Goal: Task Accomplishment & Management: Manage account settings

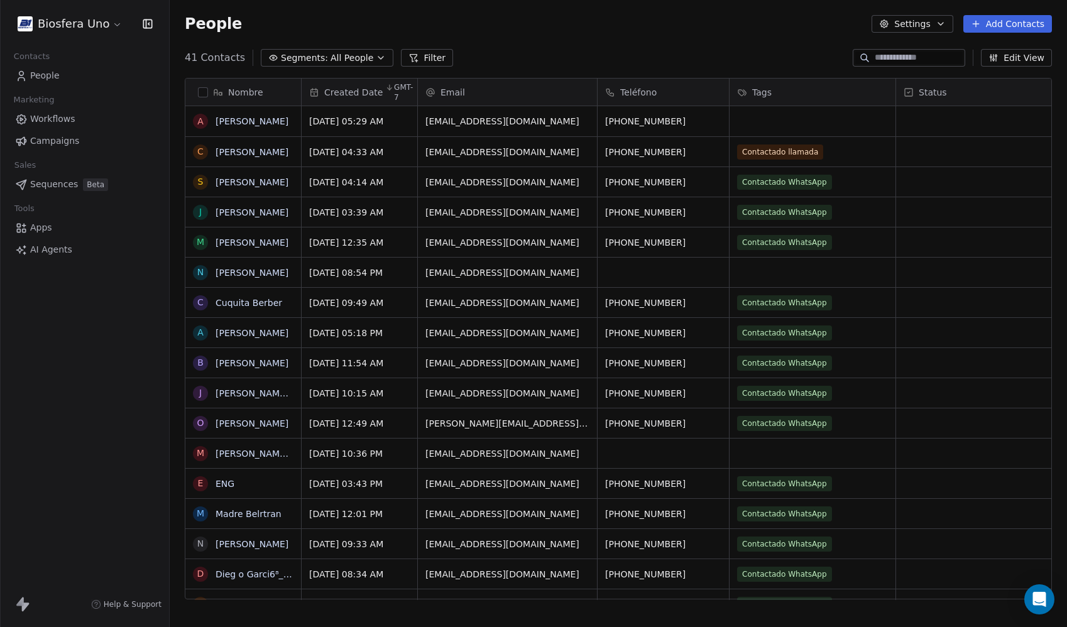
scroll to position [542, 888]
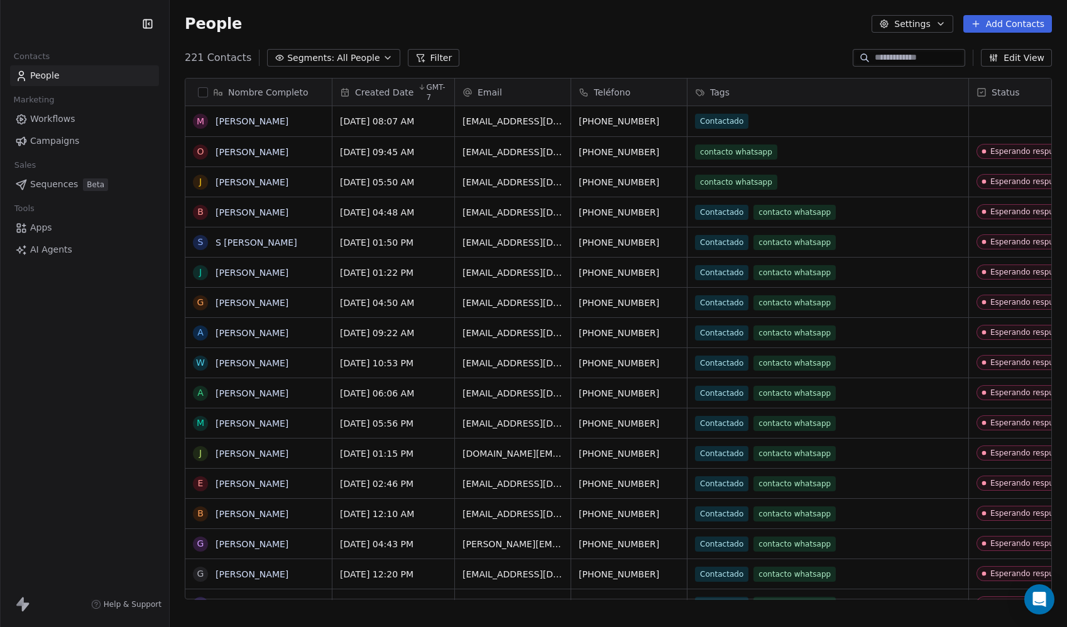
scroll to position [542, 888]
click at [62, 30] on html "Bajaland Mx Contacts People Marketing Workflows Campaigns Sales Sequences Beta …" at bounding box center [533, 313] width 1067 height 627
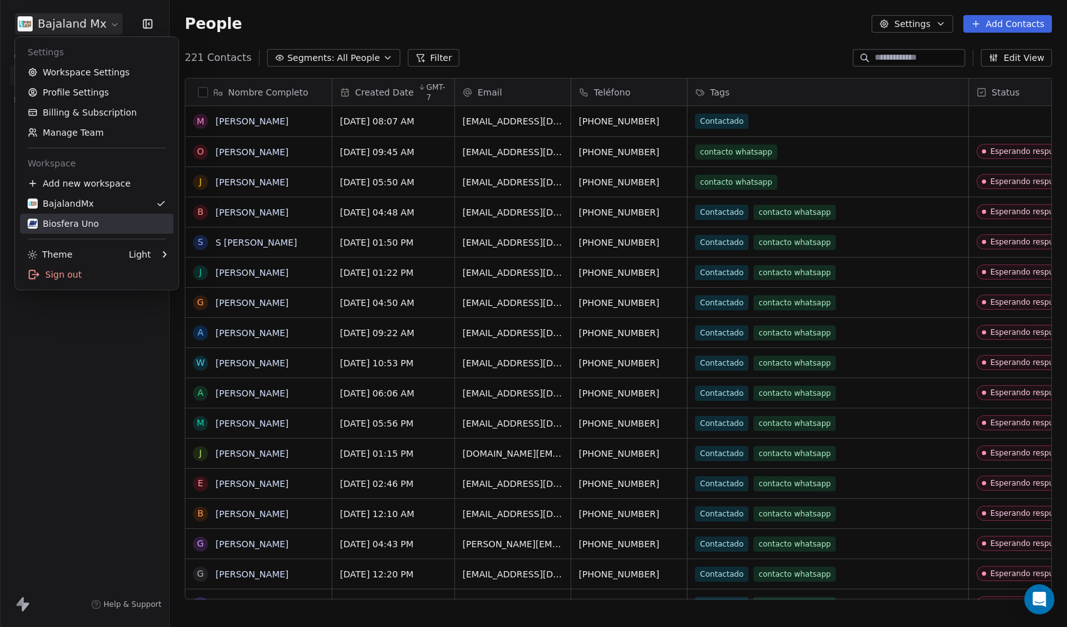
click at [87, 223] on div "Biosfera Uno" at bounding box center [63, 223] width 71 height 13
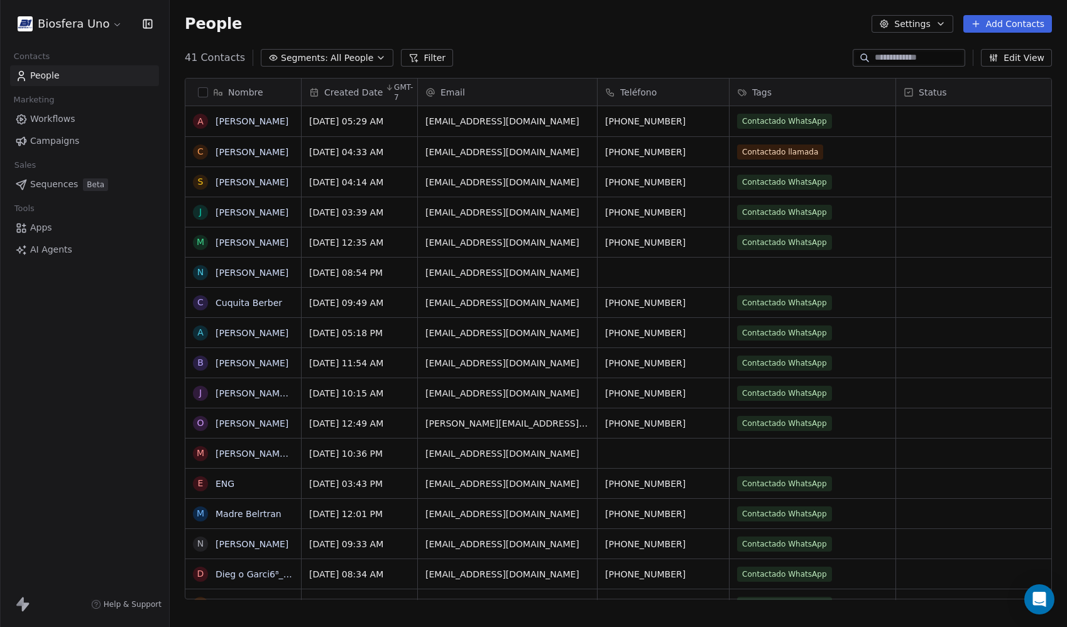
scroll to position [542, 888]
click at [1037, 15] on button "Add Contacts" at bounding box center [1008, 24] width 89 height 18
click at [1024, 71] on span "Import from CSV" at bounding box center [1005, 71] width 73 height 13
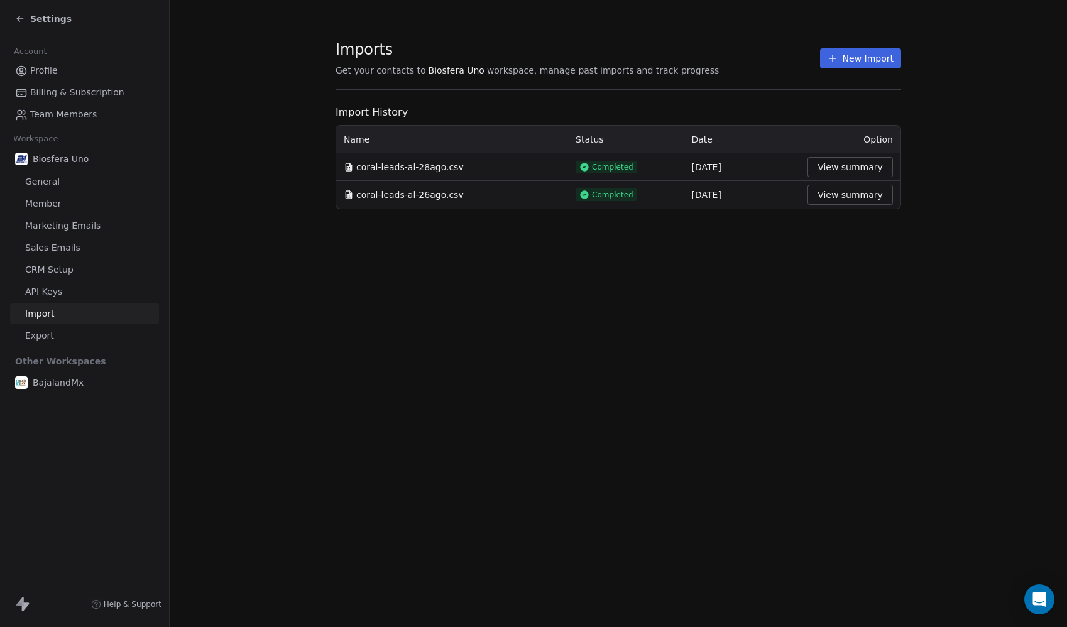
click at [879, 57] on button "New Import" at bounding box center [860, 58] width 81 height 20
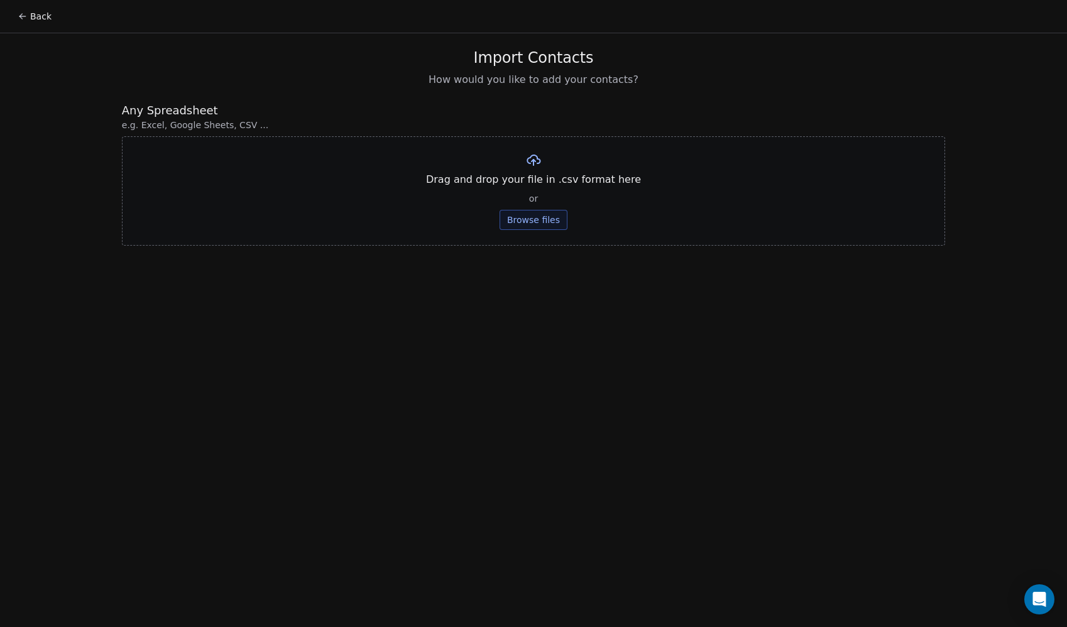
click at [518, 217] on button "Browse files" at bounding box center [534, 220] width 68 height 20
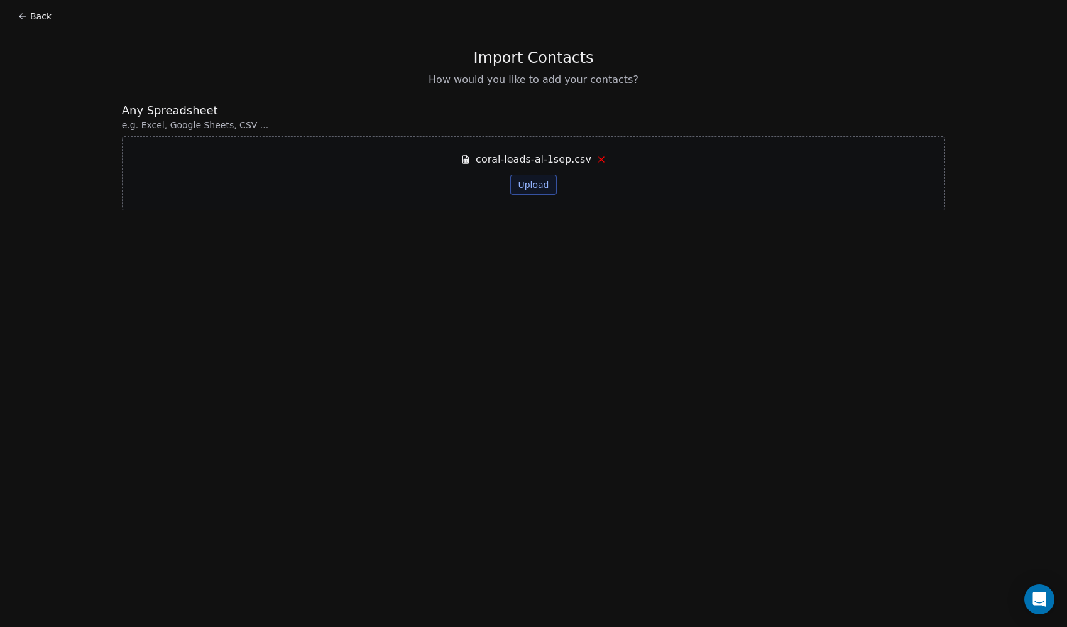
click at [541, 187] on button "Upload" at bounding box center [533, 185] width 46 height 20
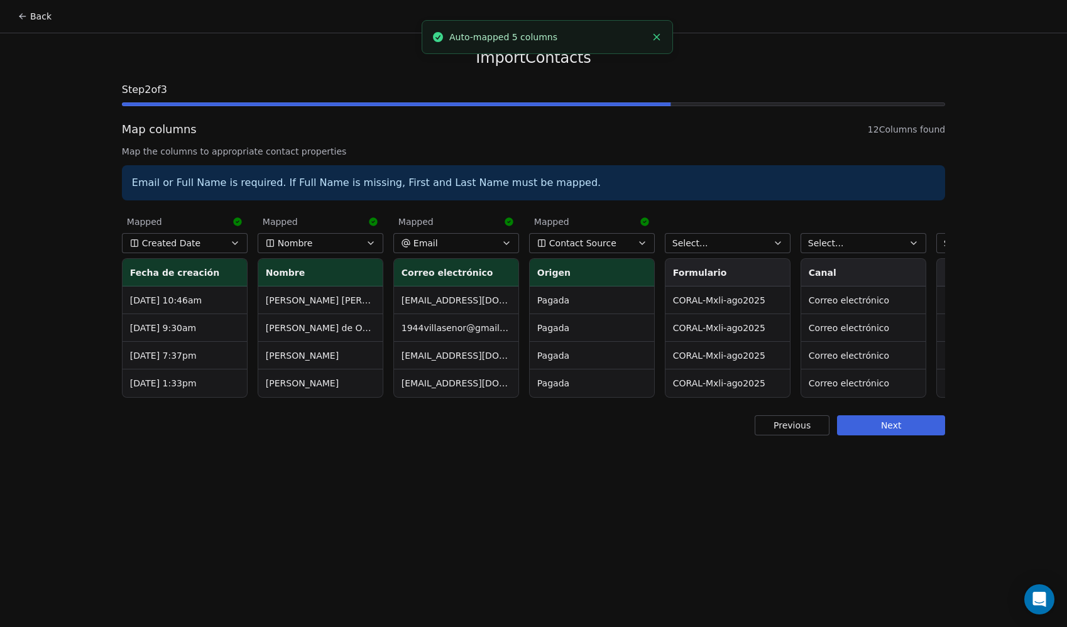
click at [575, 239] on span "Contact Source" at bounding box center [582, 243] width 67 height 13
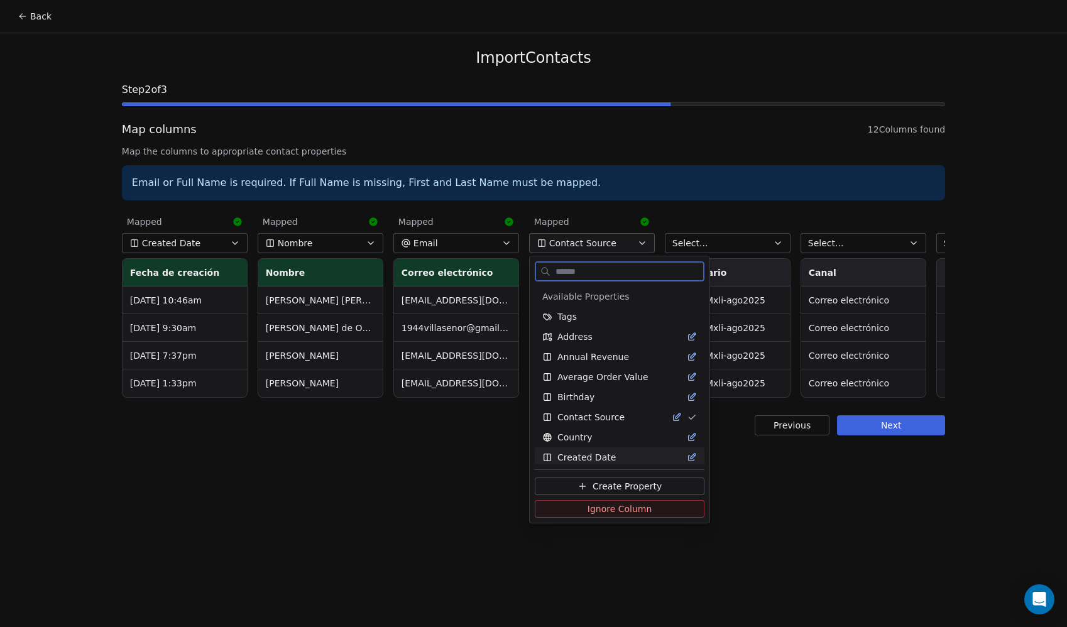
click at [590, 510] on span "Ignore Column" at bounding box center [620, 509] width 65 height 13
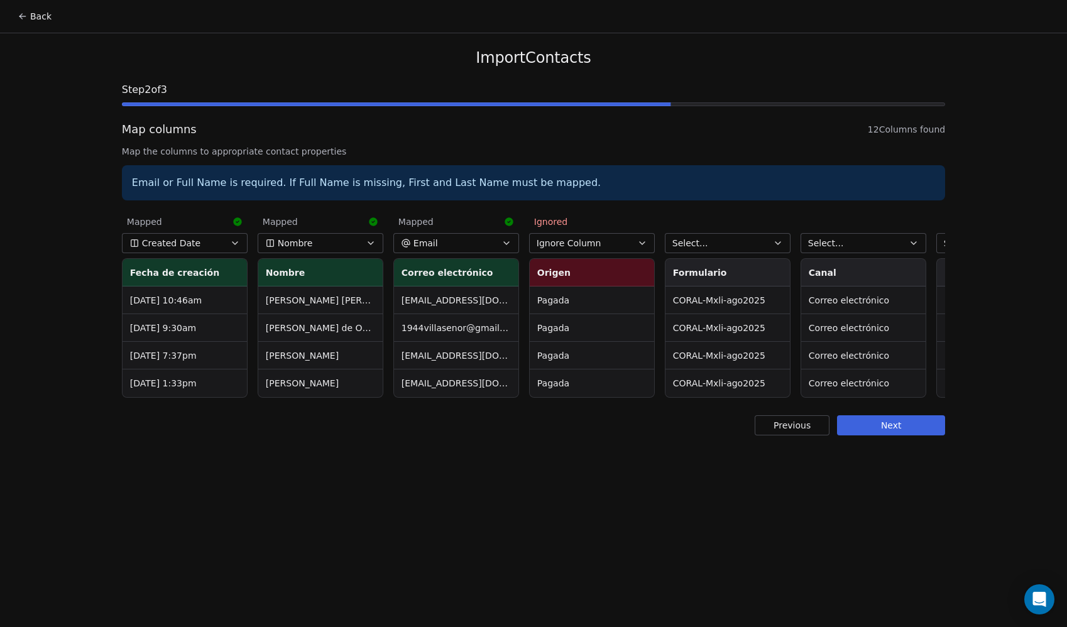
click at [708, 236] on button "Select..." at bounding box center [728, 243] width 126 height 20
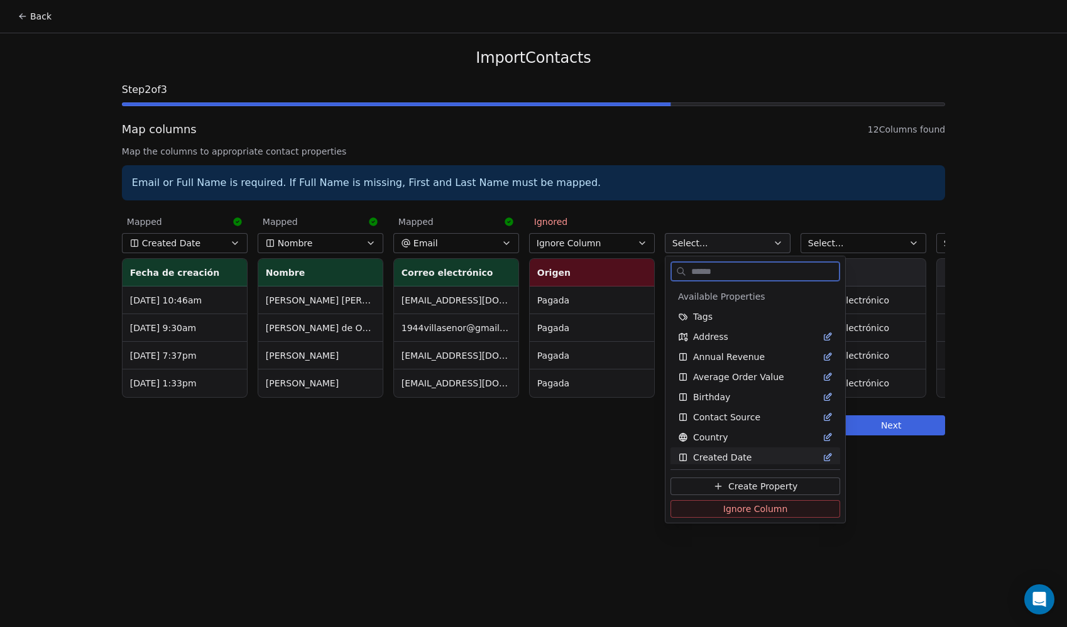
click at [730, 509] on span "Ignore Column" at bounding box center [755, 509] width 65 height 13
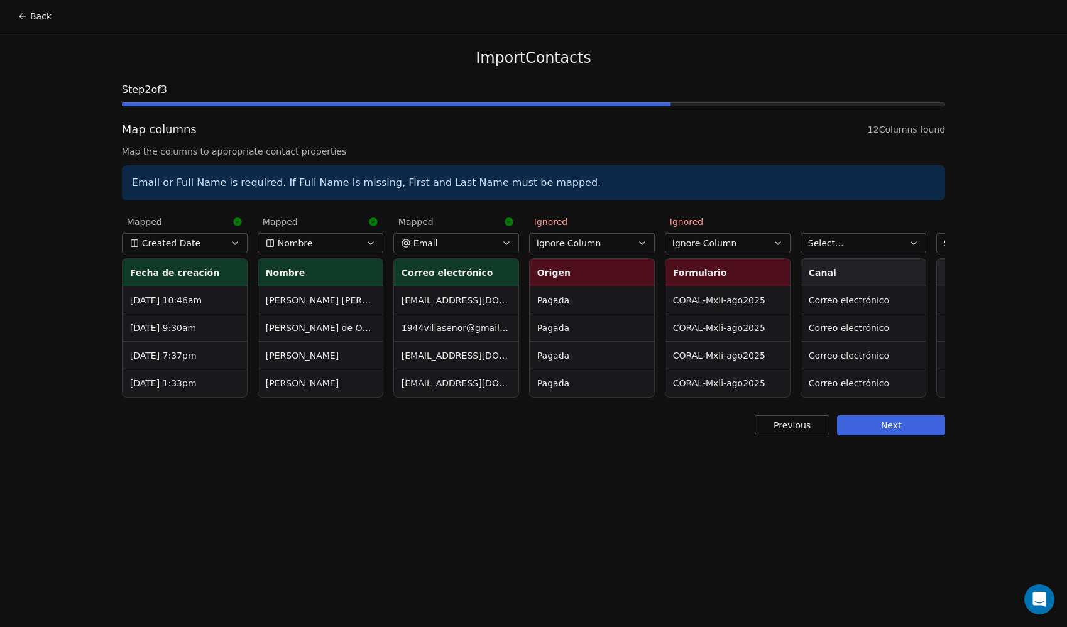
click at [876, 244] on button "Select..." at bounding box center [864, 243] width 126 height 20
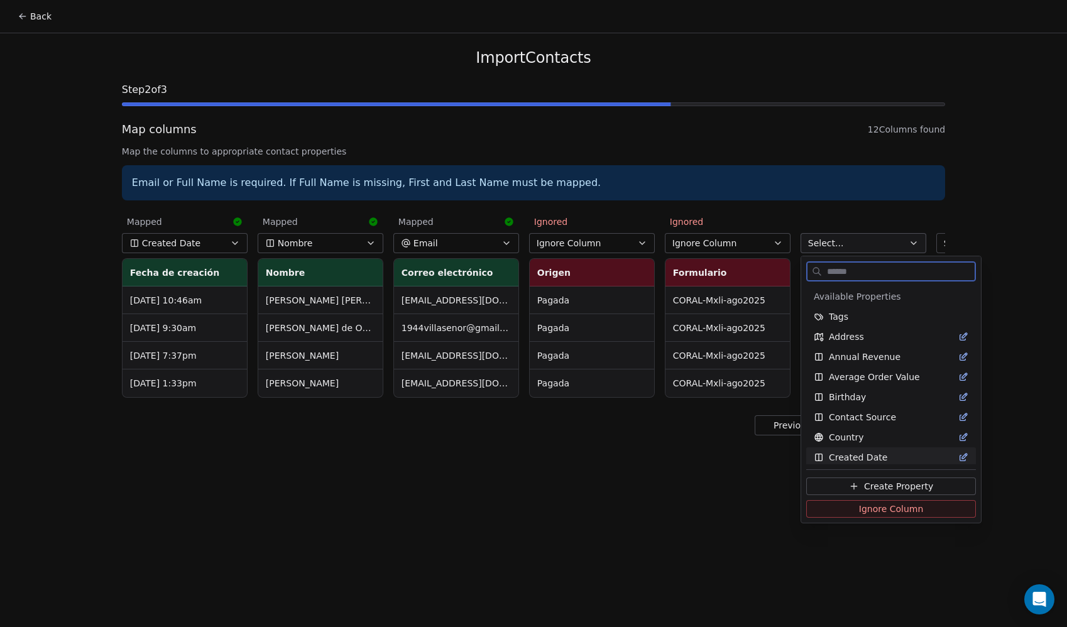
click at [898, 512] on span "Ignore Column" at bounding box center [891, 509] width 65 height 13
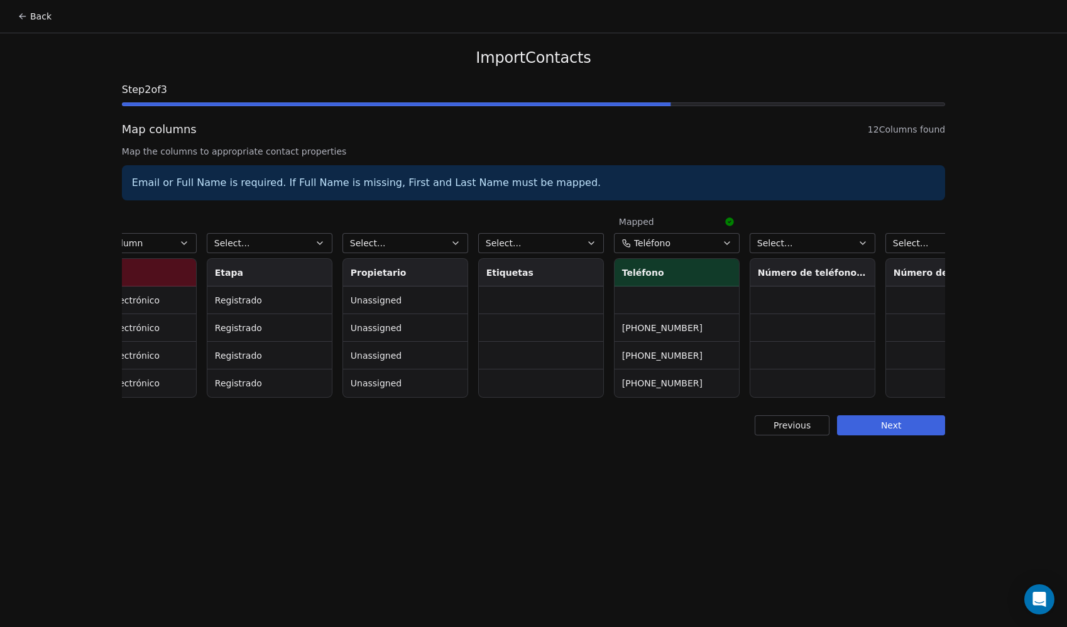
click at [315, 236] on button "Select..." at bounding box center [270, 243] width 126 height 20
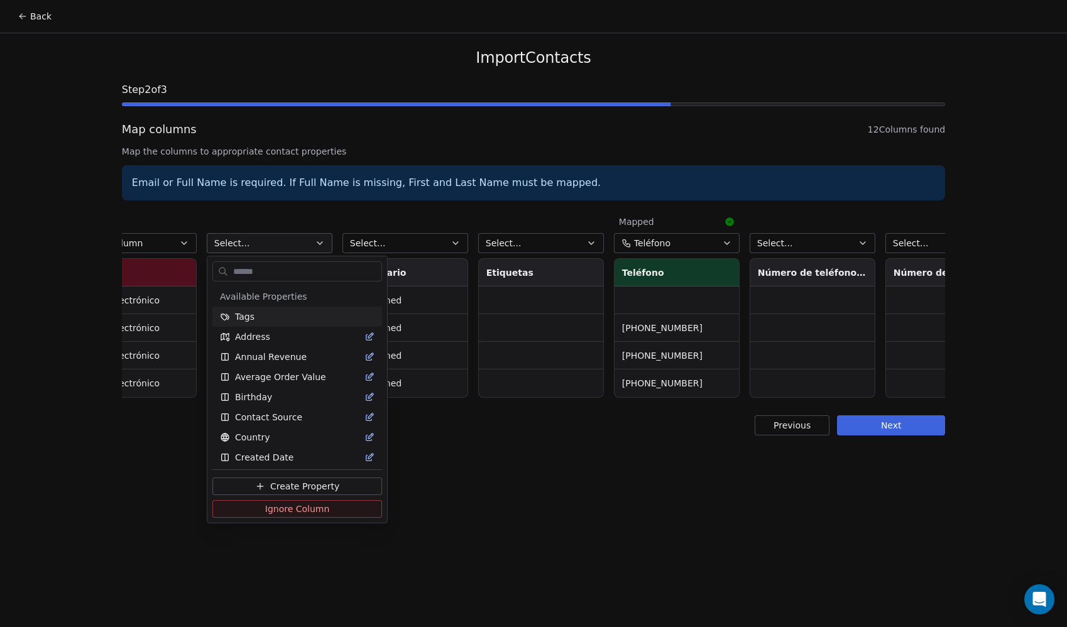
scroll to position [0, 730]
click at [322, 511] on span "Ignore Column" at bounding box center [297, 509] width 65 height 13
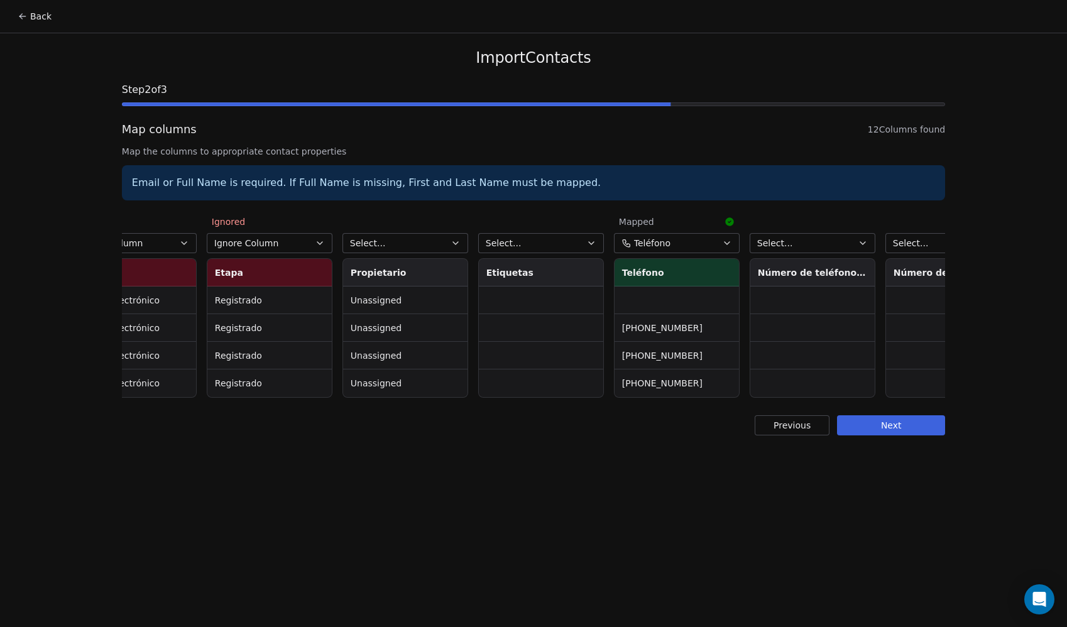
click at [429, 248] on button "Select..." at bounding box center [406, 243] width 126 height 20
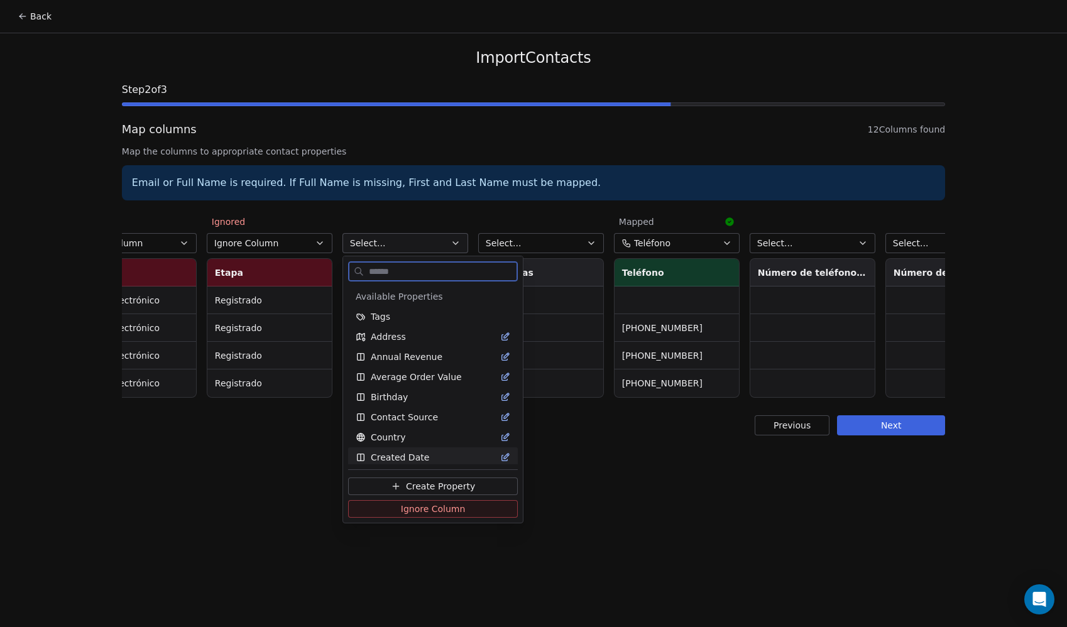
click at [412, 513] on span "Ignore Column" at bounding box center [433, 509] width 65 height 13
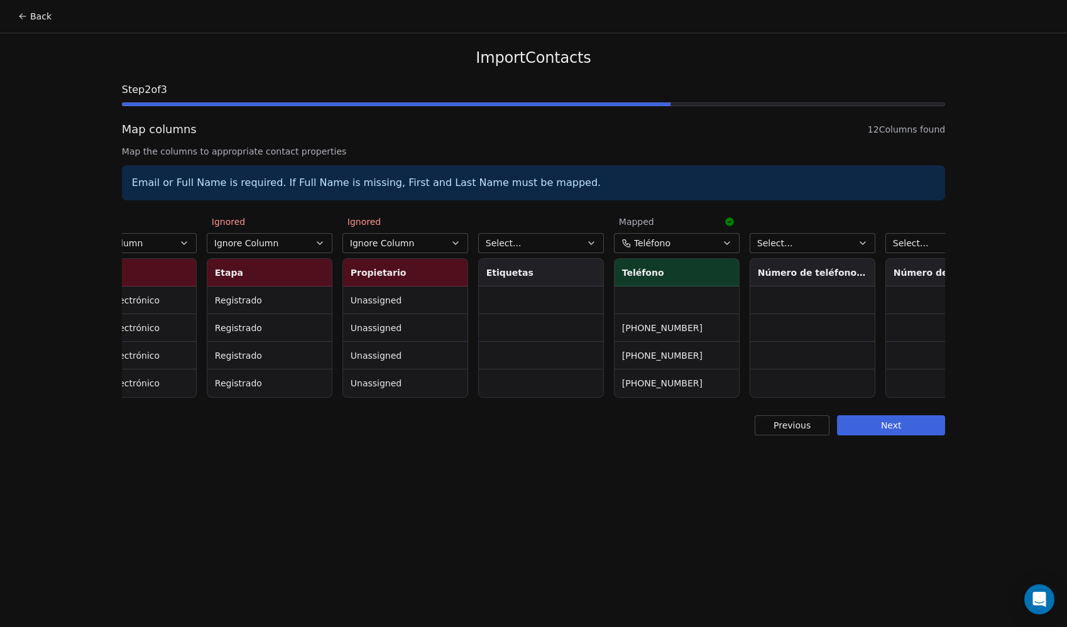
click at [563, 243] on button "Select..." at bounding box center [541, 243] width 126 height 20
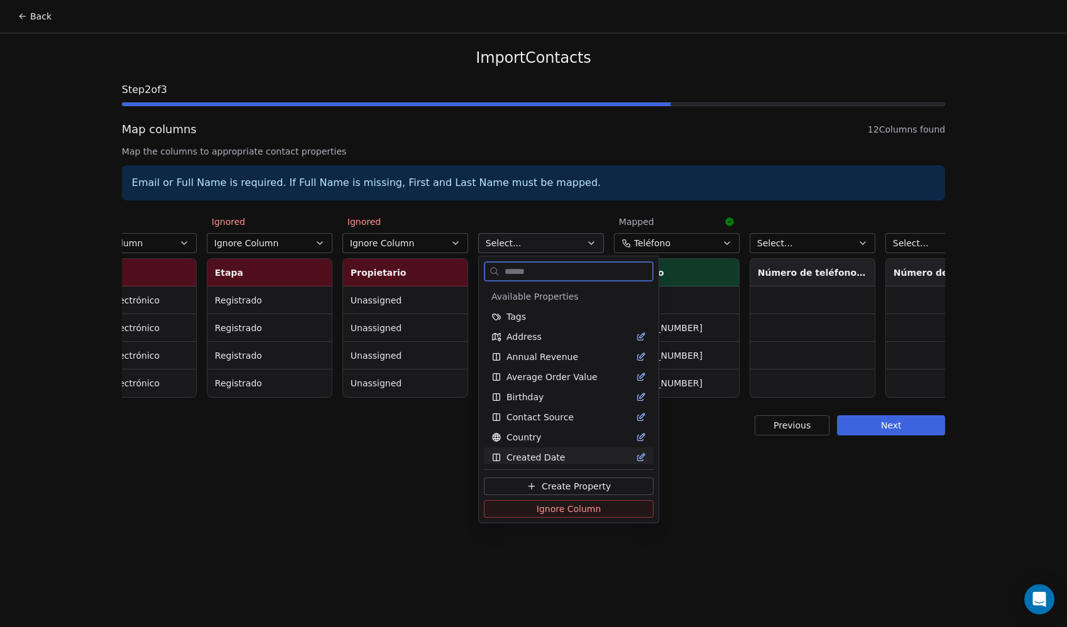
click at [559, 512] on span "Ignore Column" at bounding box center [569, 509] width 65 height 13
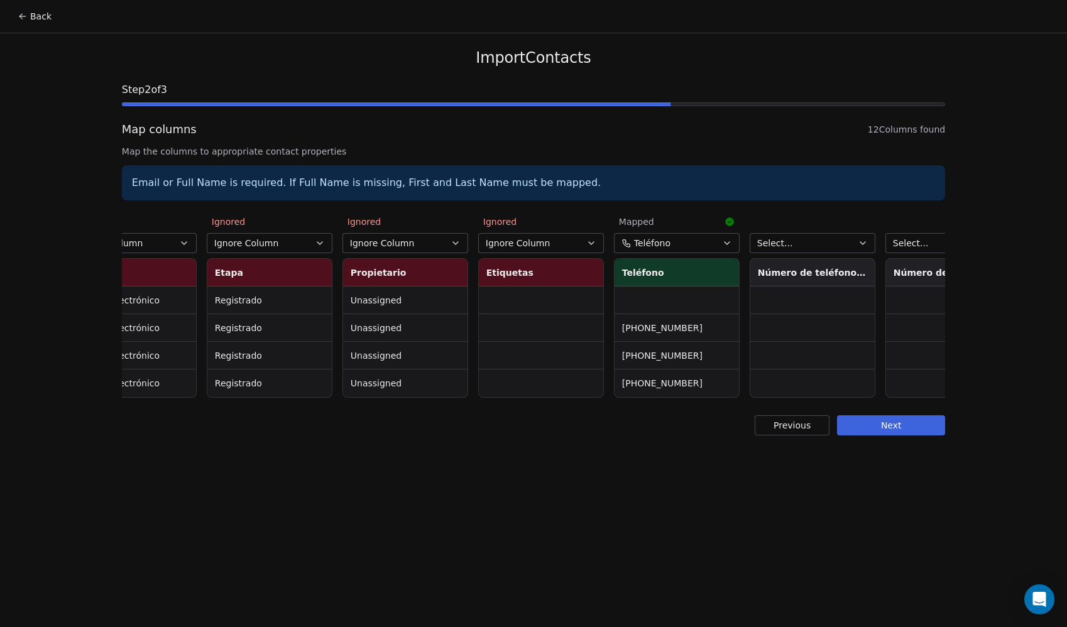
click at [825, 245] on button "Select..." at bounding box center [813, 243] width 126 height 20
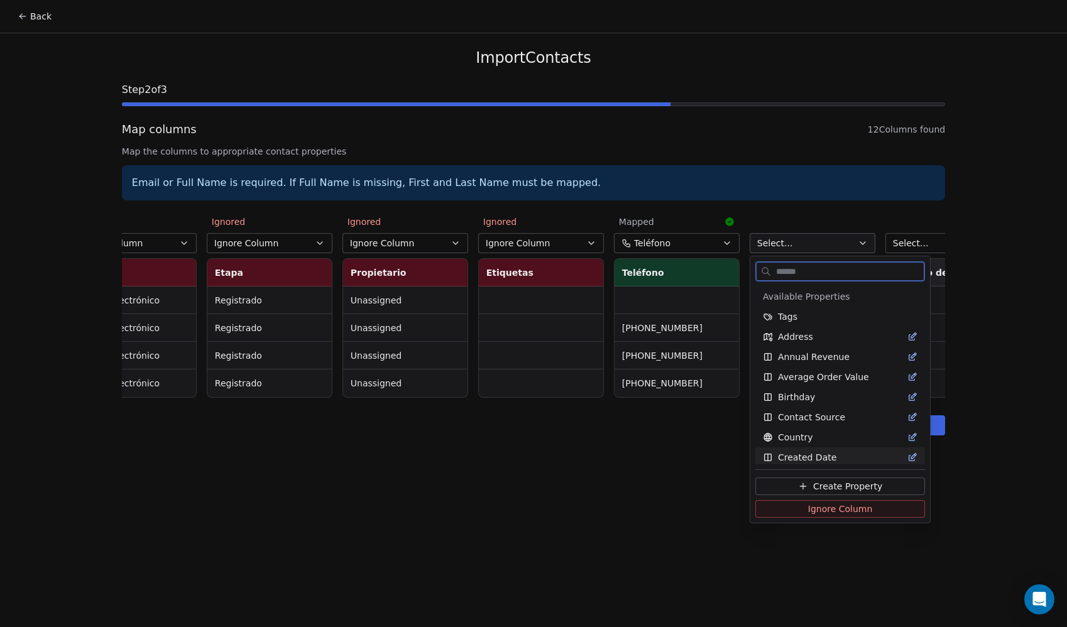
click at [801, 505] on button "Ignore Column" at bounding box center [841, 509] width 170 height 18
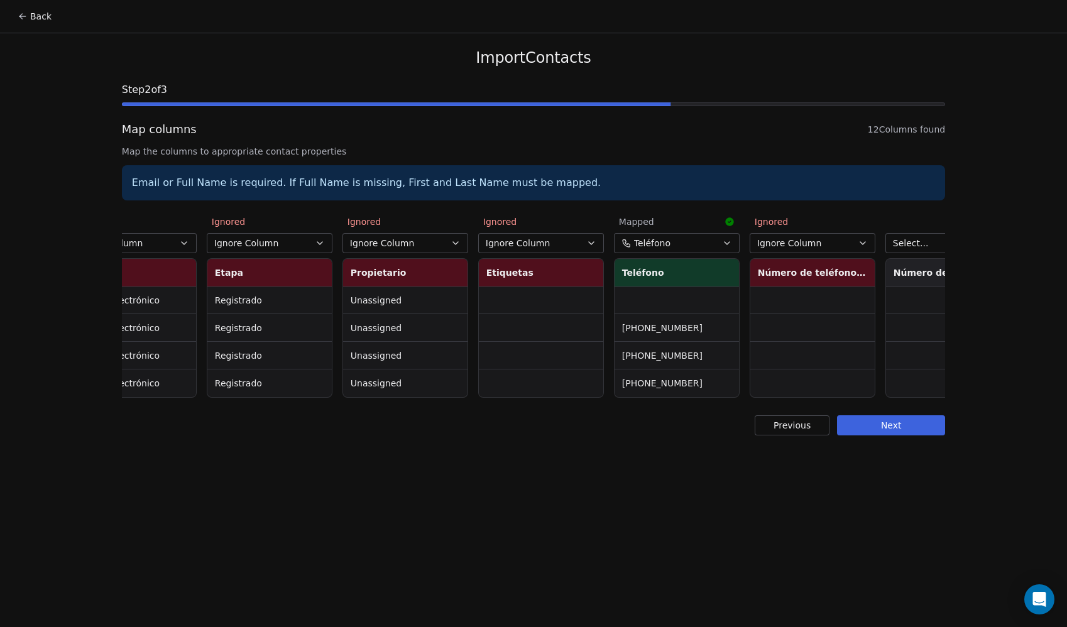
click at [908, 248] on span "Select..." at bounding box center [911, 243] width 36 height 13
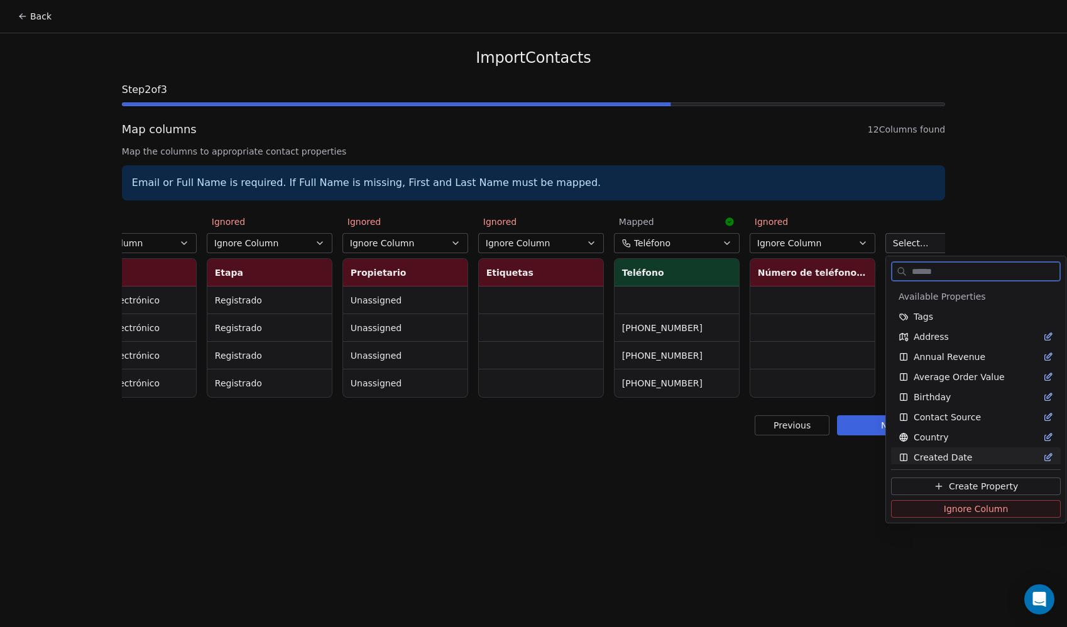
click at [927, 507] on button "Ignore Column" at bounding box center [976, 509] width 170 height 18
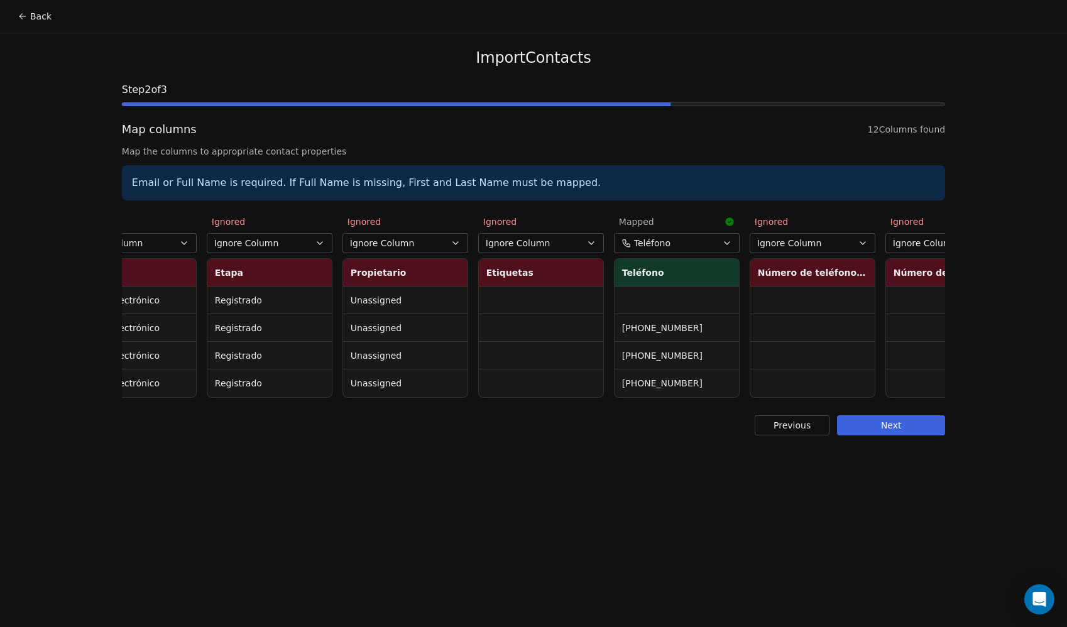
scroll to position [0, 796]
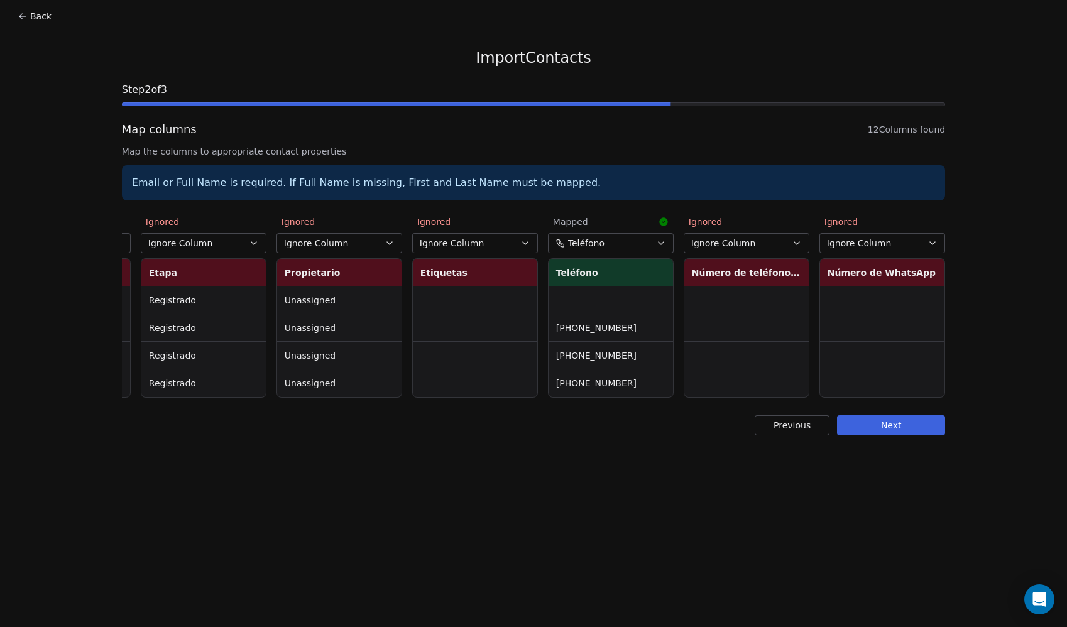
click at [929, 434] on button "Next" at bounding box center [891, 425] width 108 height 20
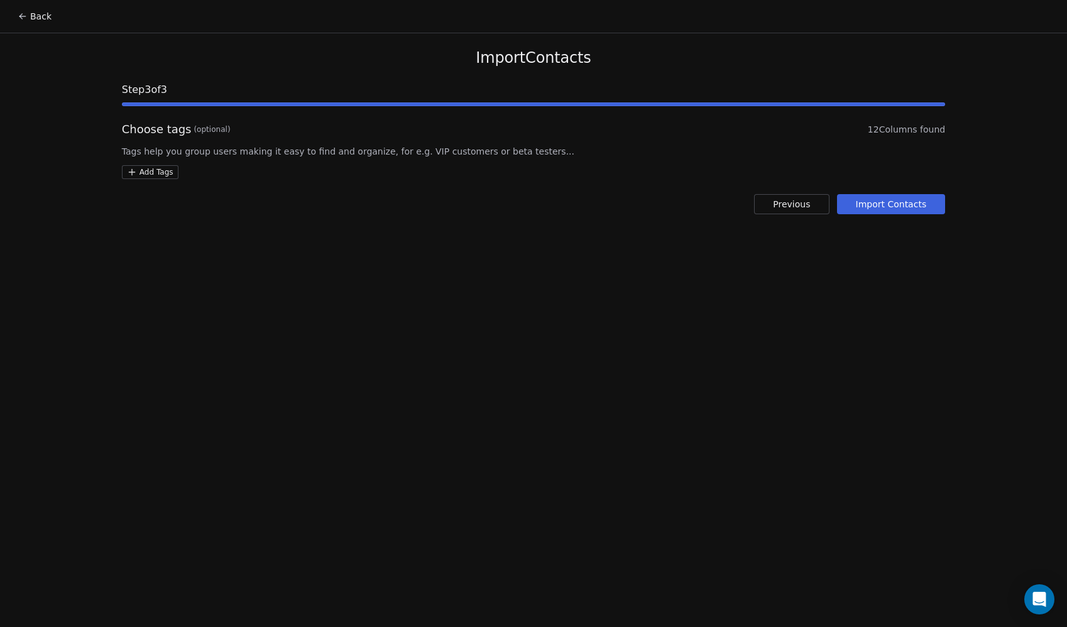
click at [910, 197] on button "Import Contacts" at bounding box center [891, 204] width 109 height 20
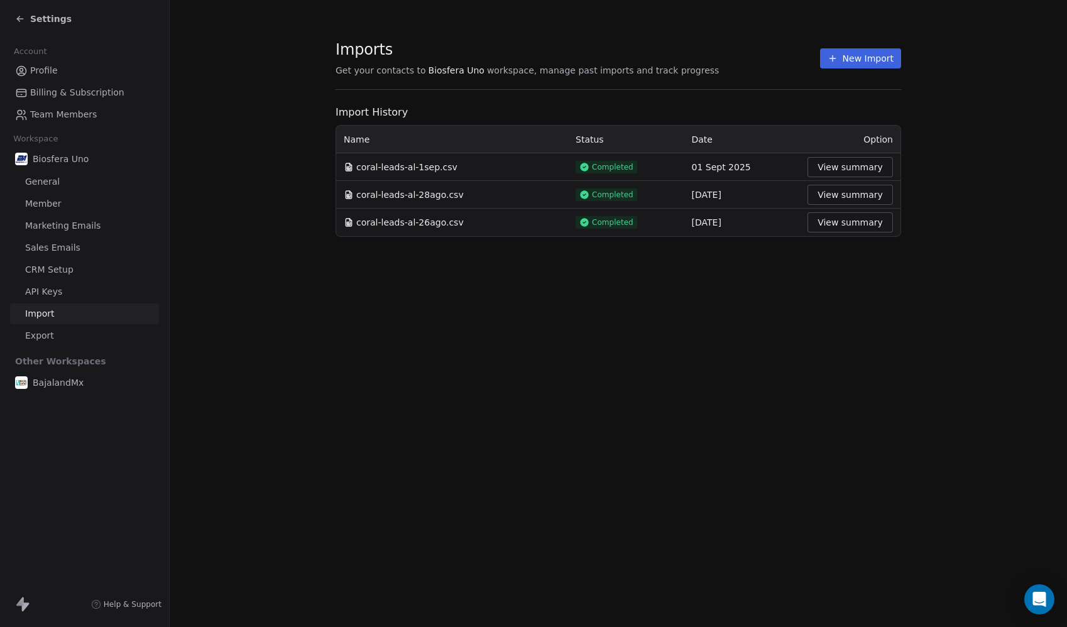
click at [49, 19] on span "Settings" at bounding box center [50, 19] width 41 height 13
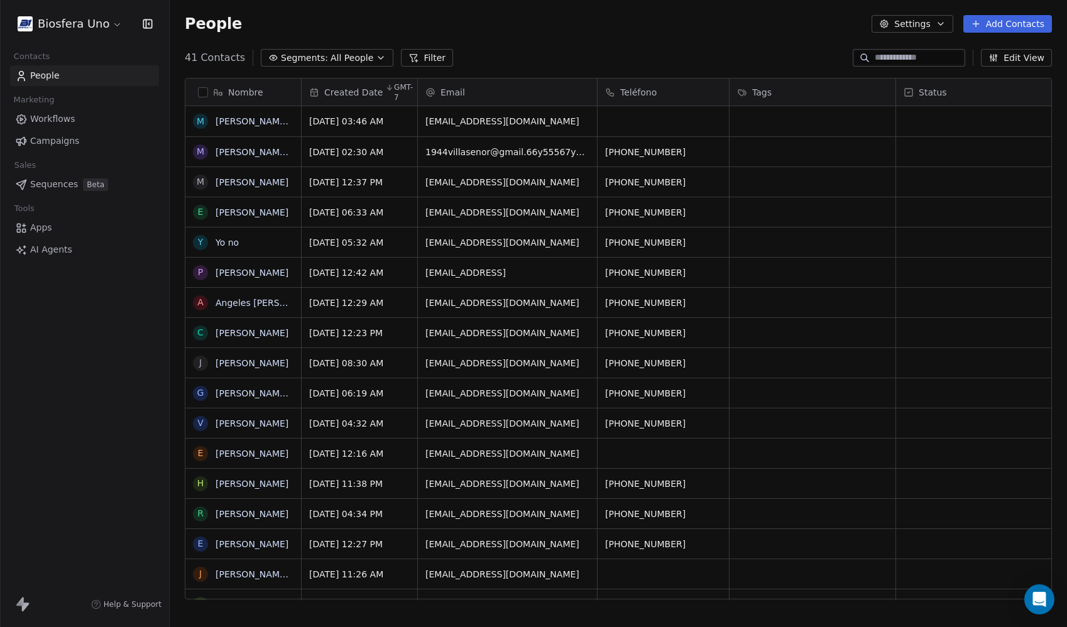
click at [97, 21] on html "Biosfera Uno Contacts People Marketing Workflows Campaigns Sales Sequences Beta…" at bounding box center [533, 313] width 1067 height 627
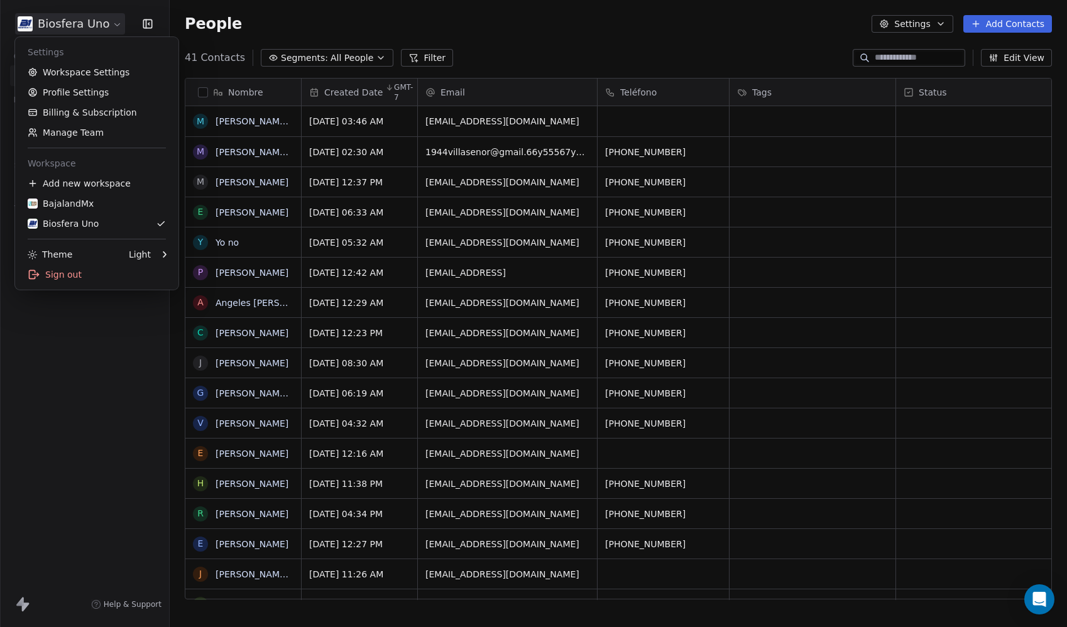
click at [25, 21] on html "Biosfera Uno Contacts People Marketing Workflows Campaigns Sales Sequences Beta…" at bounding box center [533, 313] width 1067 height 627
click at [54, 19] on html "Biosfera Uno Contacts People Marketing Workflows Campaigns Sales Sequences Beta…" at bounding box center [533, 313] width 1067 height 627
click at [89, 209] on div "BajalandMx" at bounding box center [61, 203] width 66 height 13
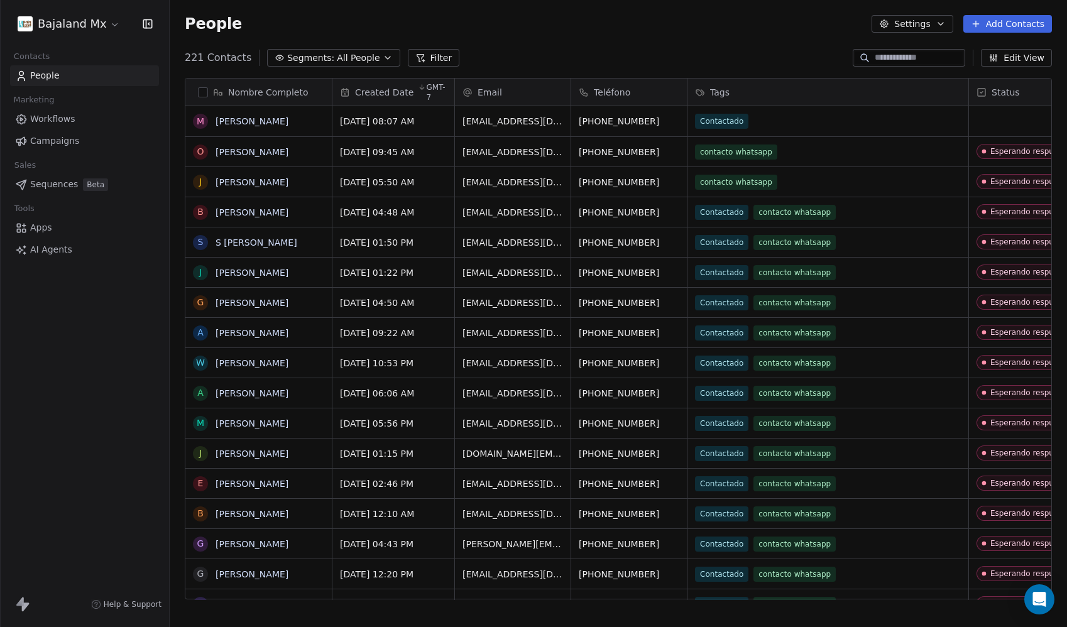
click at [48, 23] on html "Bajaland Mx Contacts People Marketing Workflows Campaigns Sales Sequences Beta …" at bounding box center [533, 313] width 1067 height 627
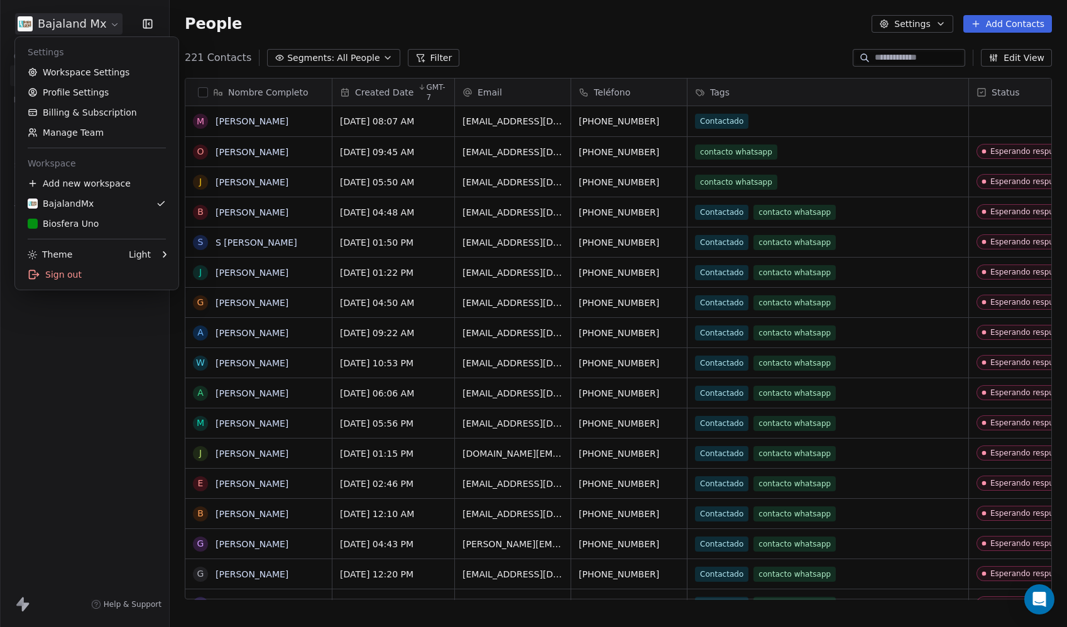
scroll to position [542, 888]
click at [51, 220] on div "Biosfera Uno" at bounding box center [63, 223] width 71 height 13
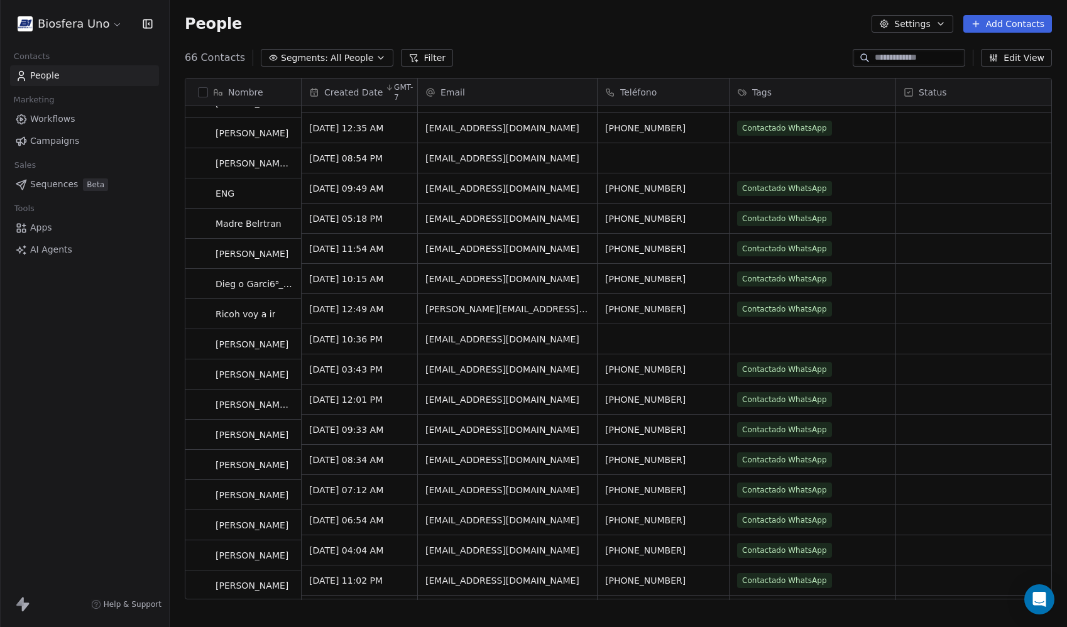
scroll to position [869, 0]
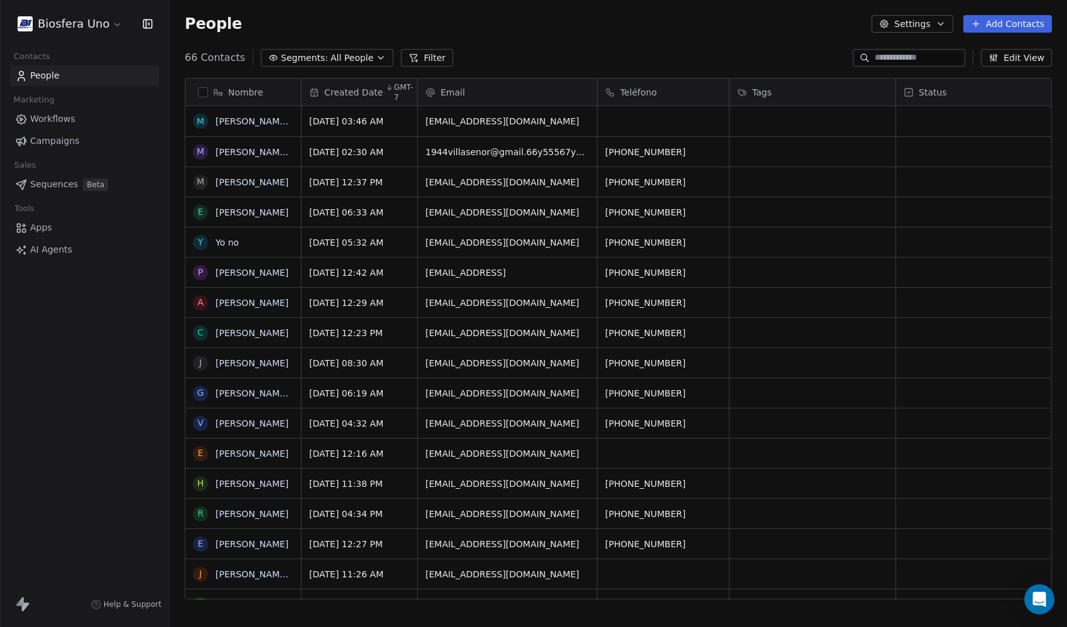
click at [414, 61] on button "Filter" at bounding box center [427, 58] width 52 height 18
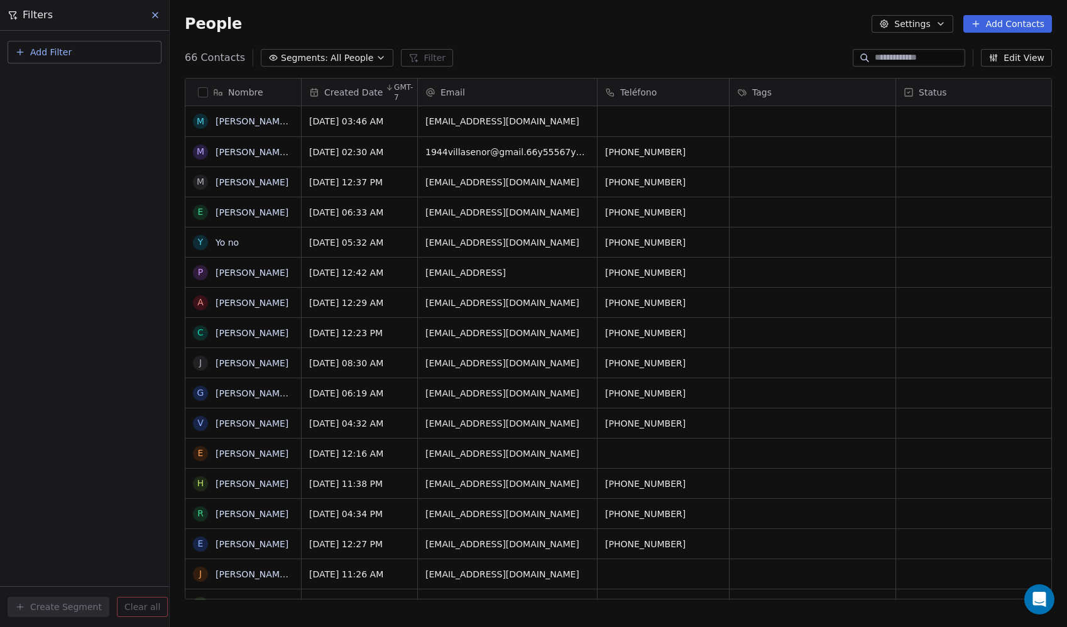
click at [923, 29] on button "Settings" at bounding box center [912, 24] width 81 height 18
click at [779, 42] on html "Biosfera Uno Contacts People Marketing Workflows Campaigns Sales Sequences Beta…" at bounding box center [533, 313] width 1067 height 627
click at [1016, 61] on button "Edit View" at bounding box center [1016, 58] width 71 height 18
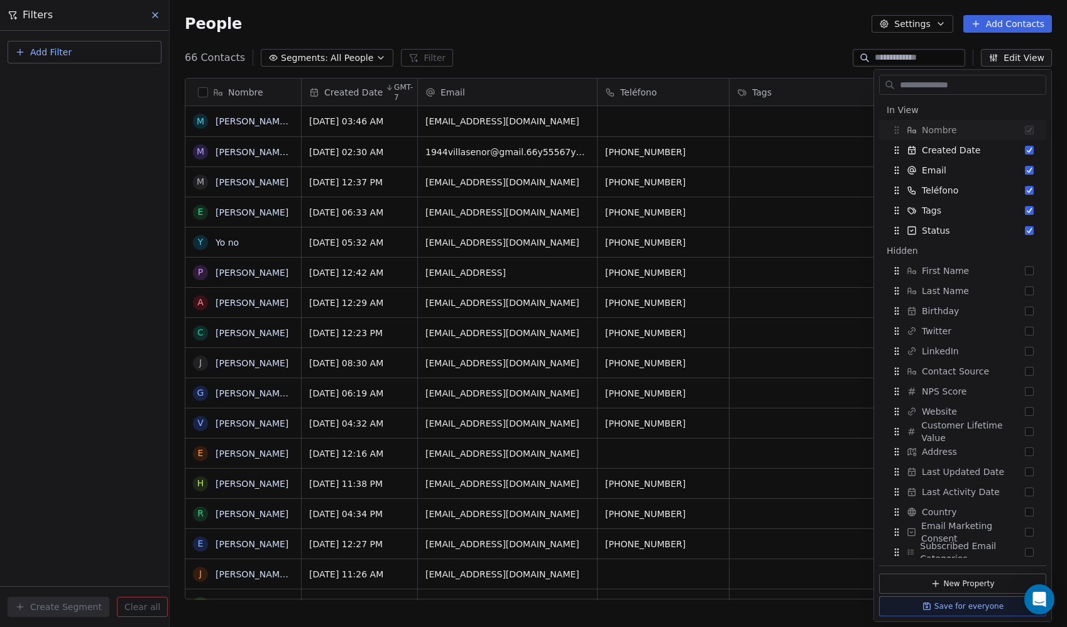
click at [732, 46] on div "People Settings Add Contacts" at bounding box center [619, 24] width 898 height 48
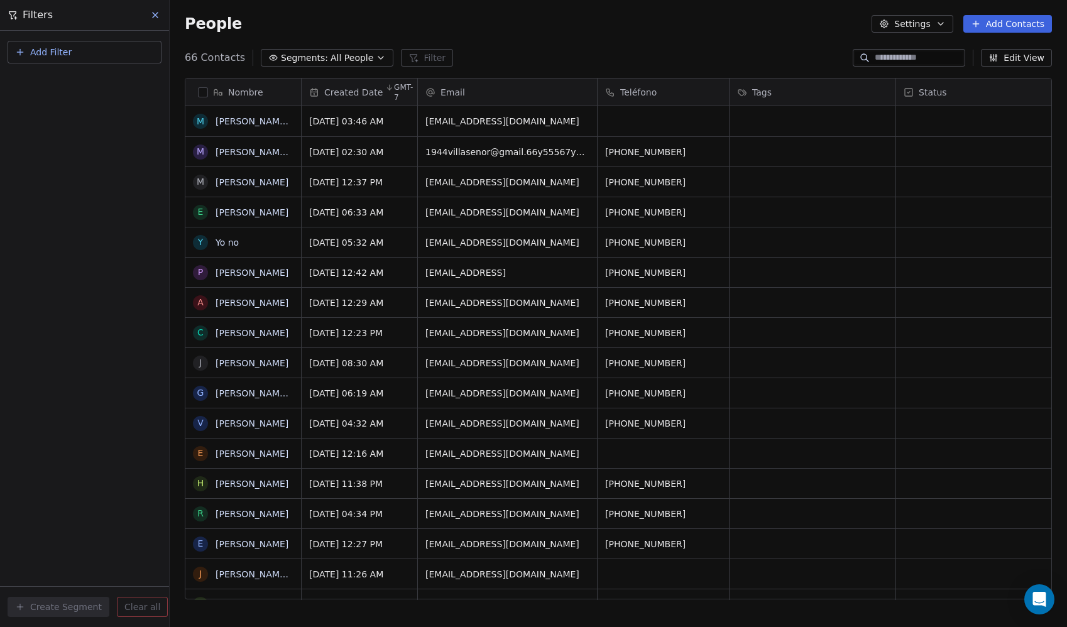
click at [376, 60] on icon "button" at bounding box center [381, 58] width 10 height 10
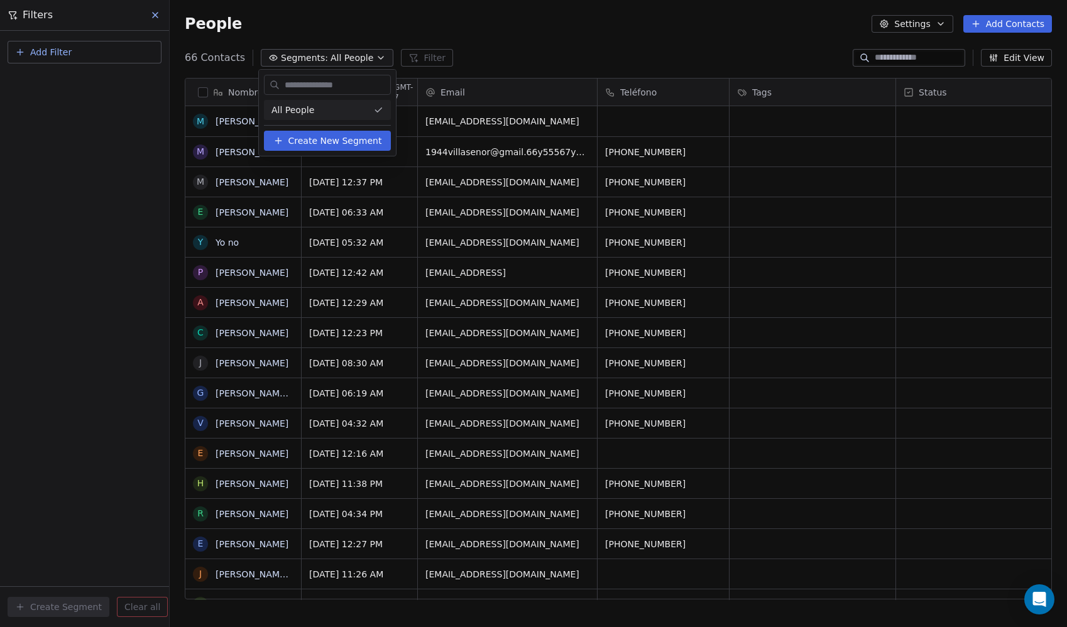
click at [339, 139] on span "Create New Segment" at bounding box center [336, 141] width 94 height 13
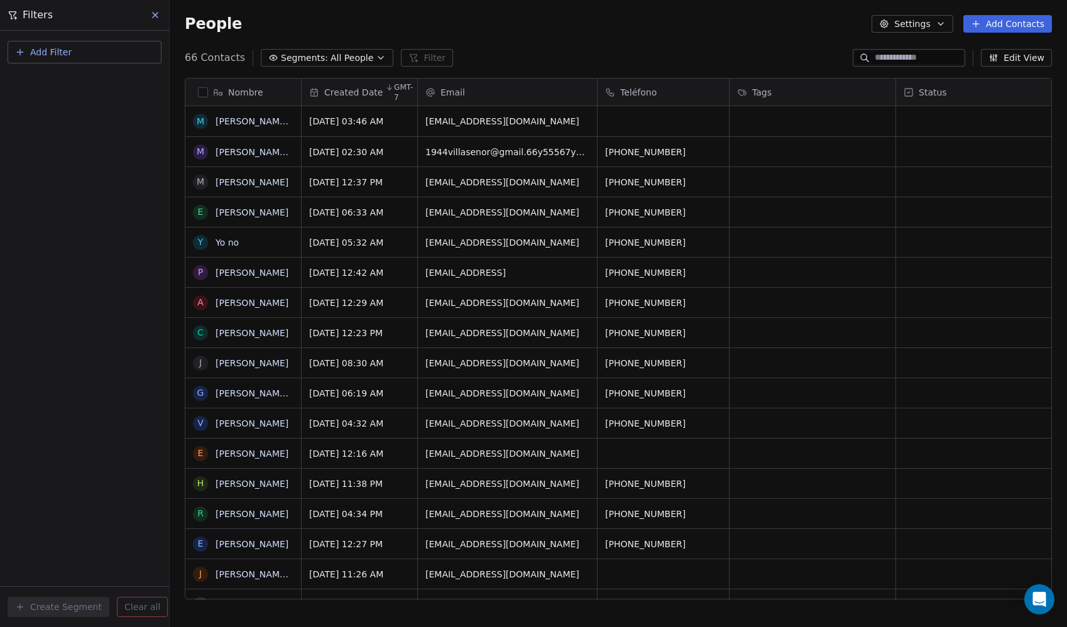
click at [376, 53] on icon "button" at bounding box center [381, 58] width 10 height 10
click at [448, 24] on html "Biosfera Uno Contacts People Marketing Workflows Campaigns Sales Sequences Beta…" at bounding box center [533, 313] width 1067 height 627
click at [151, 14] on icon at bounding box center [155, 15] width 10 height 10
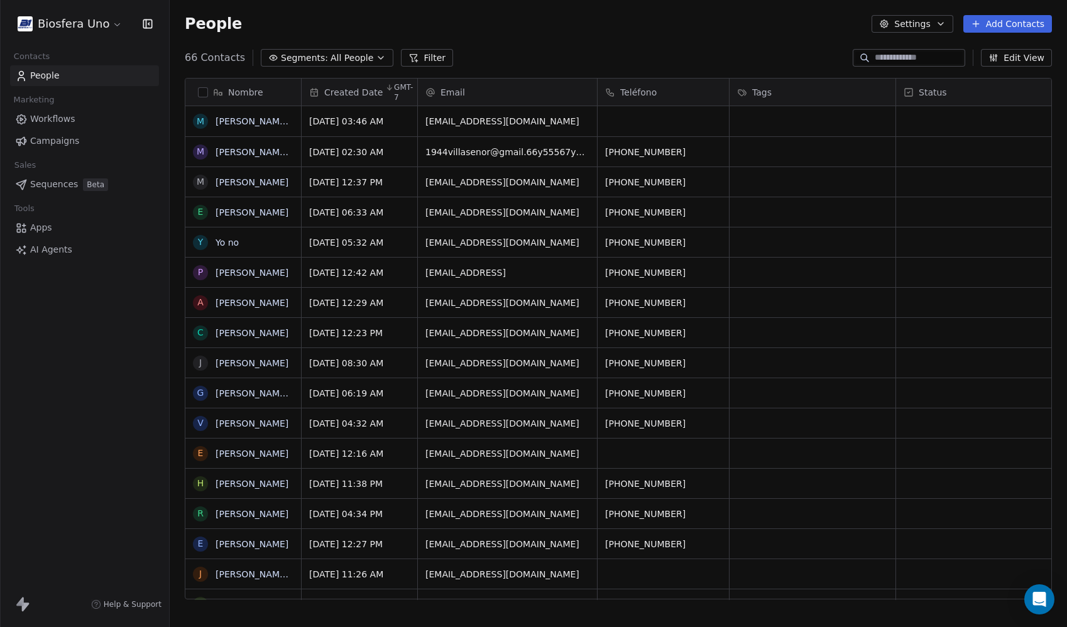
click at [41, 30] on html "Biosfera Uno Contacts People Marketing Workflows Campaigns Sales Sequences Beta…" at bounding box center [533, 313] width 1067 height 627
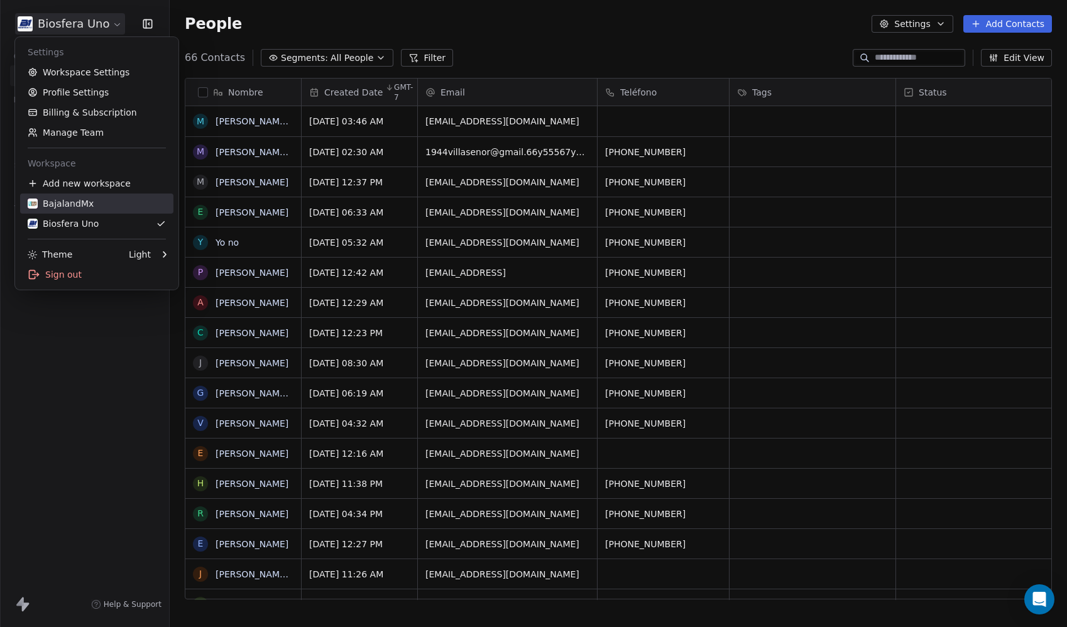
click at [80, 204] on div "BajalandMx" at bounding box center [61, 203] width 66 height 13
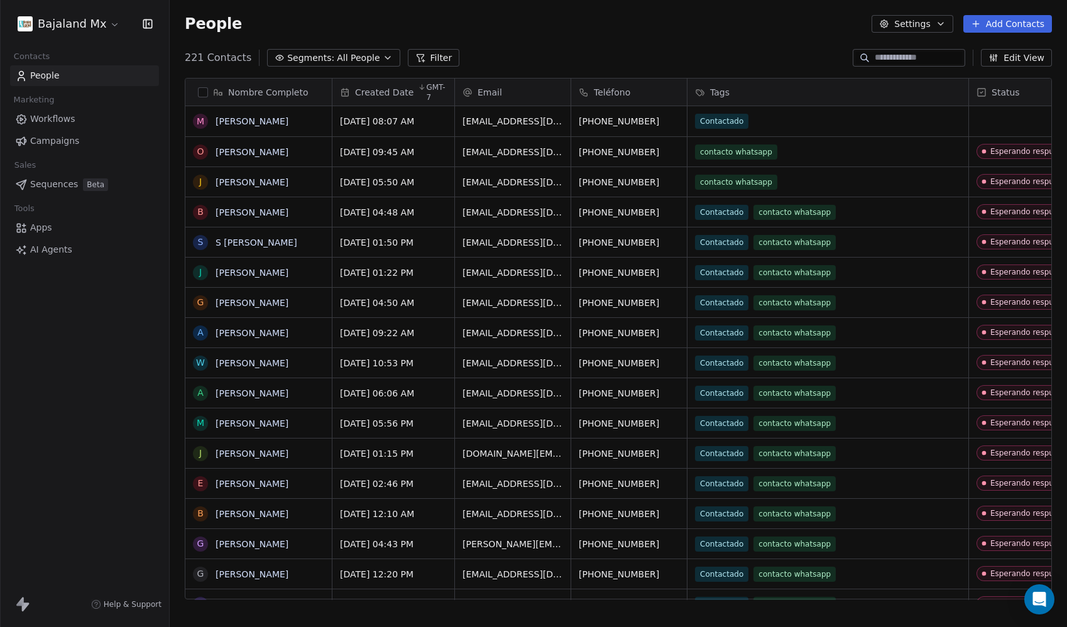
scroll to position [542, 888]
click at [417, 57] on button "Filter" at bounding box center [434, 58] width 52 height 18
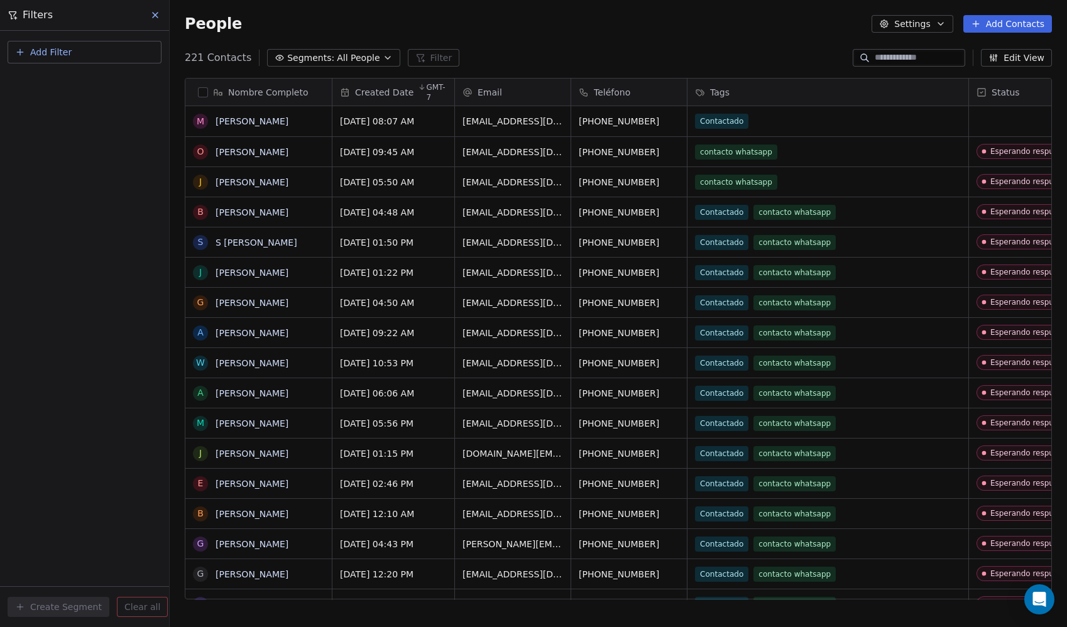
click at [39, 53] on span "Add Filter" at bounding box center [50, 52] width 41 height 13
click at [136, 167] on html "Bajaland Mx Contacts People Marketing Workflows Campaigns Sales Sequences Beta …" at bounding box center [533, 313] width 1067 height 627
click at [155, 19] on icon at bounding box center [155, 15] width 10 height 10
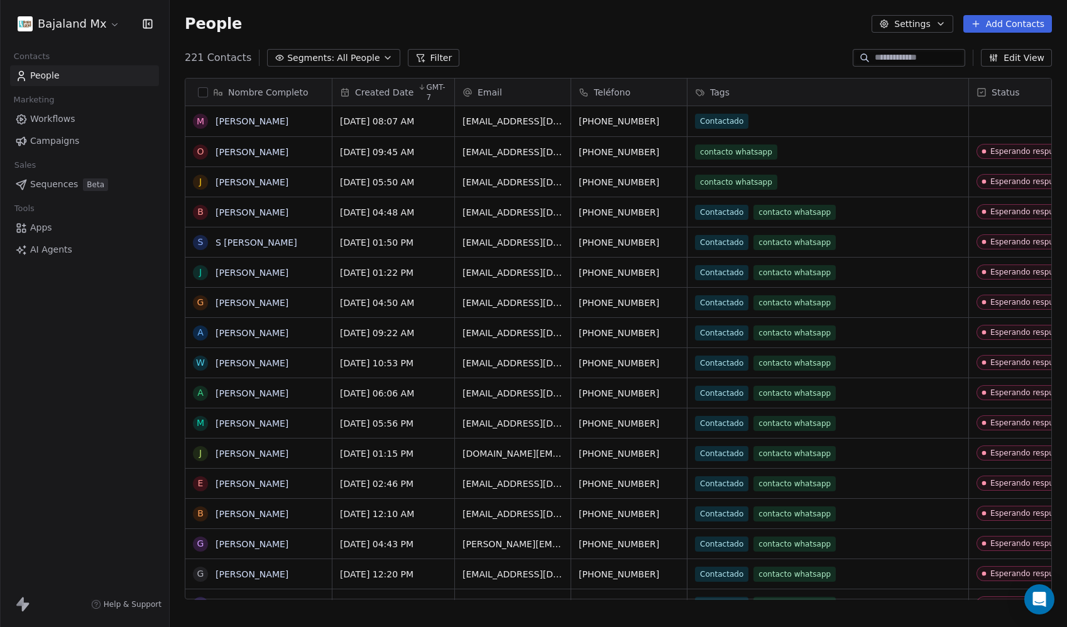
click at [220, 60] on span "221 Contacts" at bounding box center [218, 57] width 67 height 15
click at [1013, 54] on button "Edit View" at bounding box center [1016, 58] width 71 height 18
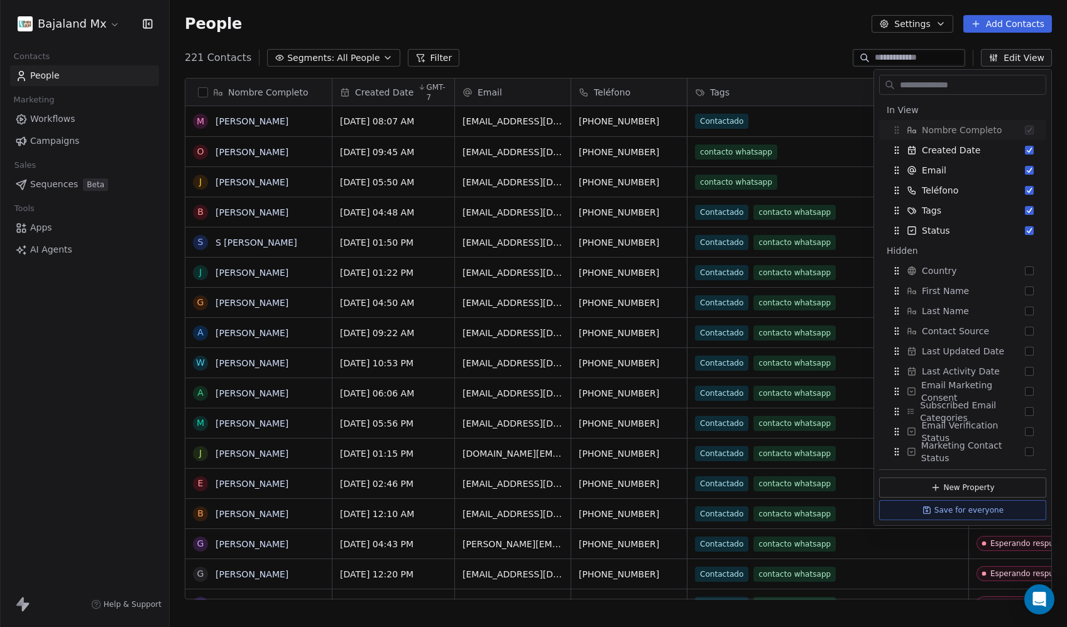
click at [773, 31] on div "People Settings Add Contacts" at bounding box center [618, 24] width 867 height 18
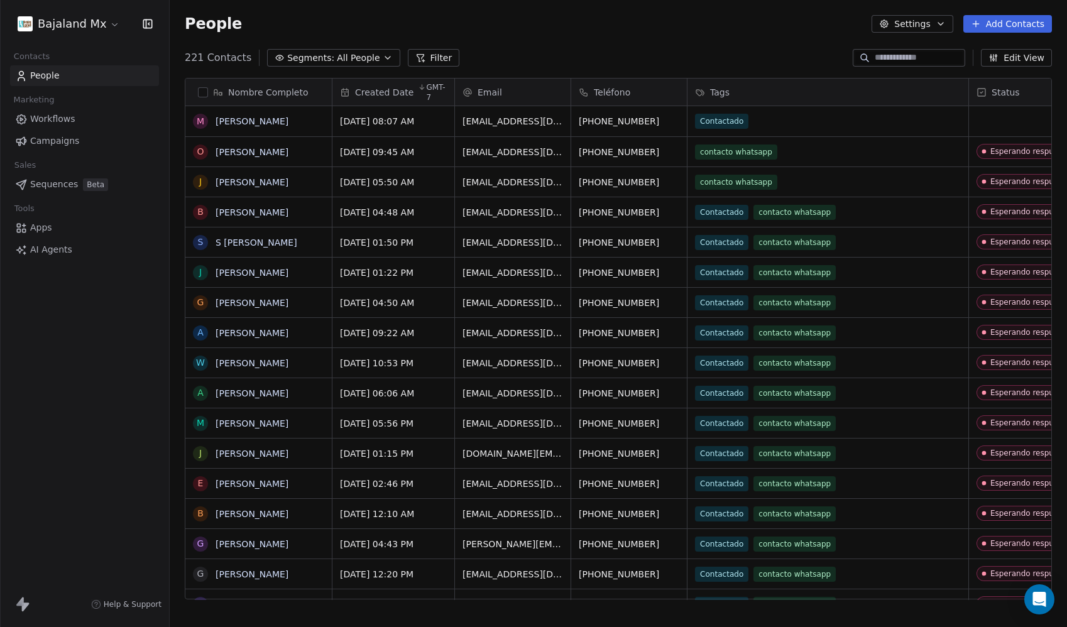
click at [944, 25] on icon "button" at bounding box center [941, 24] width 10 height 10
click at [720, 32] on html "Bajaland Mx Contacts People Marketing Workflows Campaigns Sales Sequences Beta …" at bounding box center [533, 313] width 1067 height 627
click at [436, 63] on button "Filter" at bounding box center [434, 58] width 52 height 18
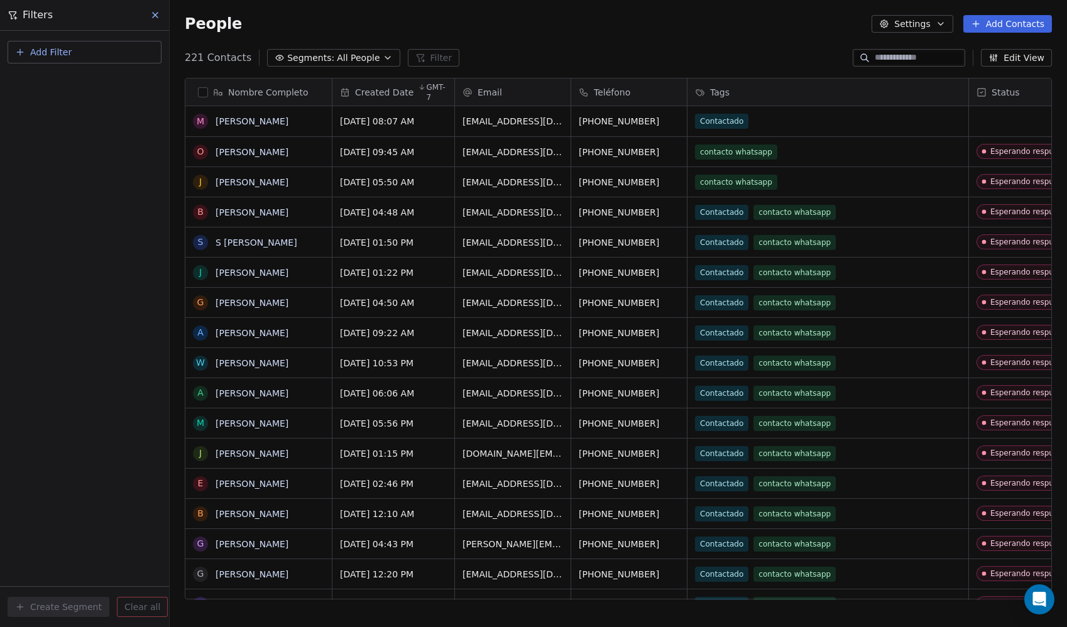
click at [44, 58] on span "Add Filter" at bounding box center [50, 52] width 41 height 13
click at [50, 85] on span "Contact properties" at bounding box center [62, 81] width 82 height 13
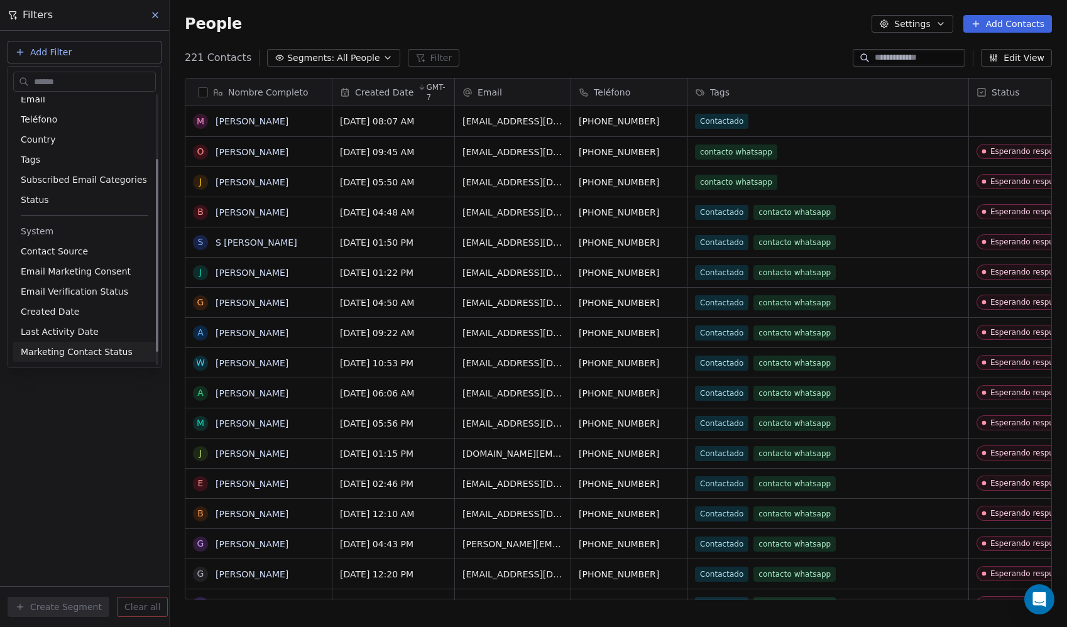
scroll to position [107, 0]
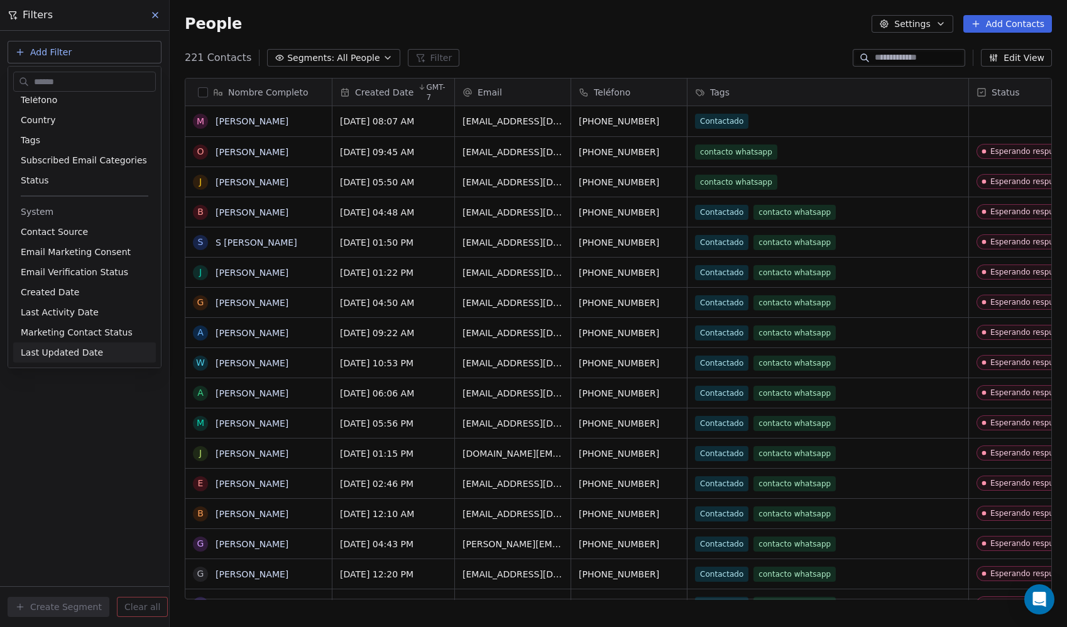
click at [66, 402] on html "Bajaland Mx Contacts People Marketing Workflows Campaigns Sales Sequences Beta …" at bounding box center [533, 313] width 1067 height 627
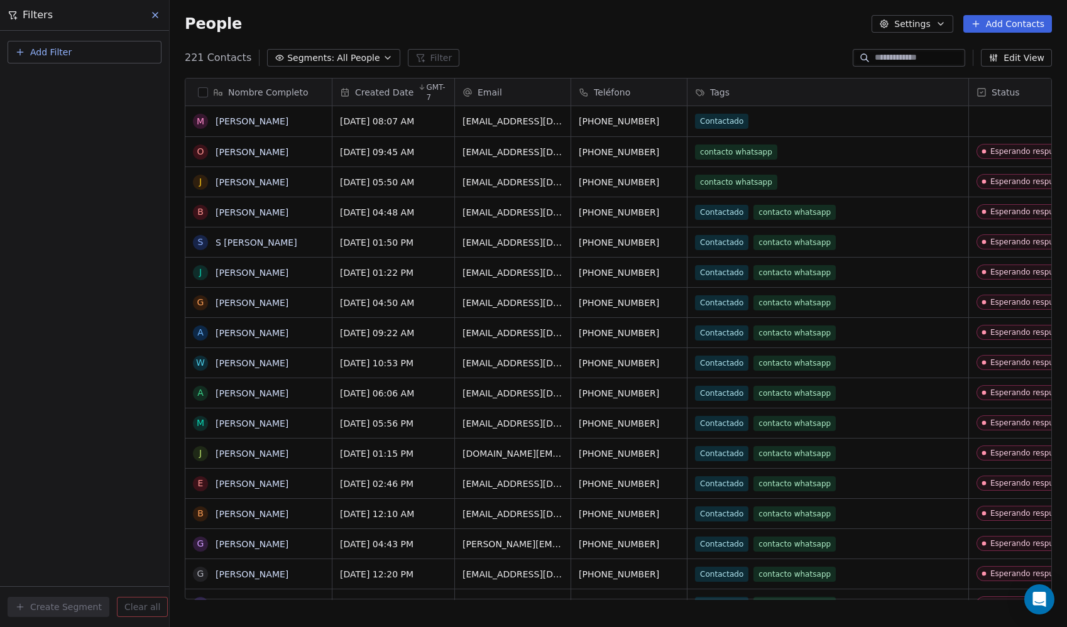
click at [154, 9] on button at bounding box center [155, 15] width 19 height 18
